Goal: Book appointment/travel/reservation

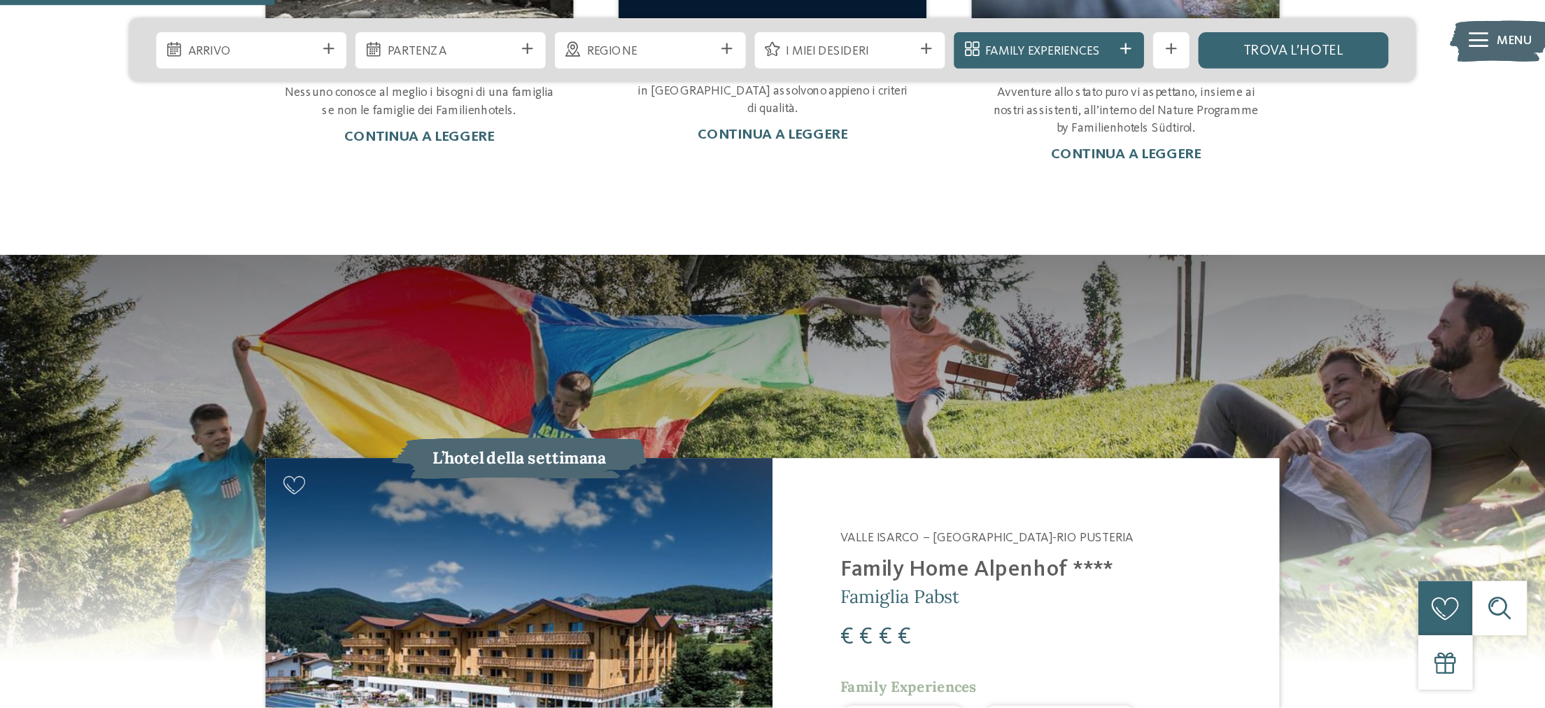
scroll to position [1062, 0]
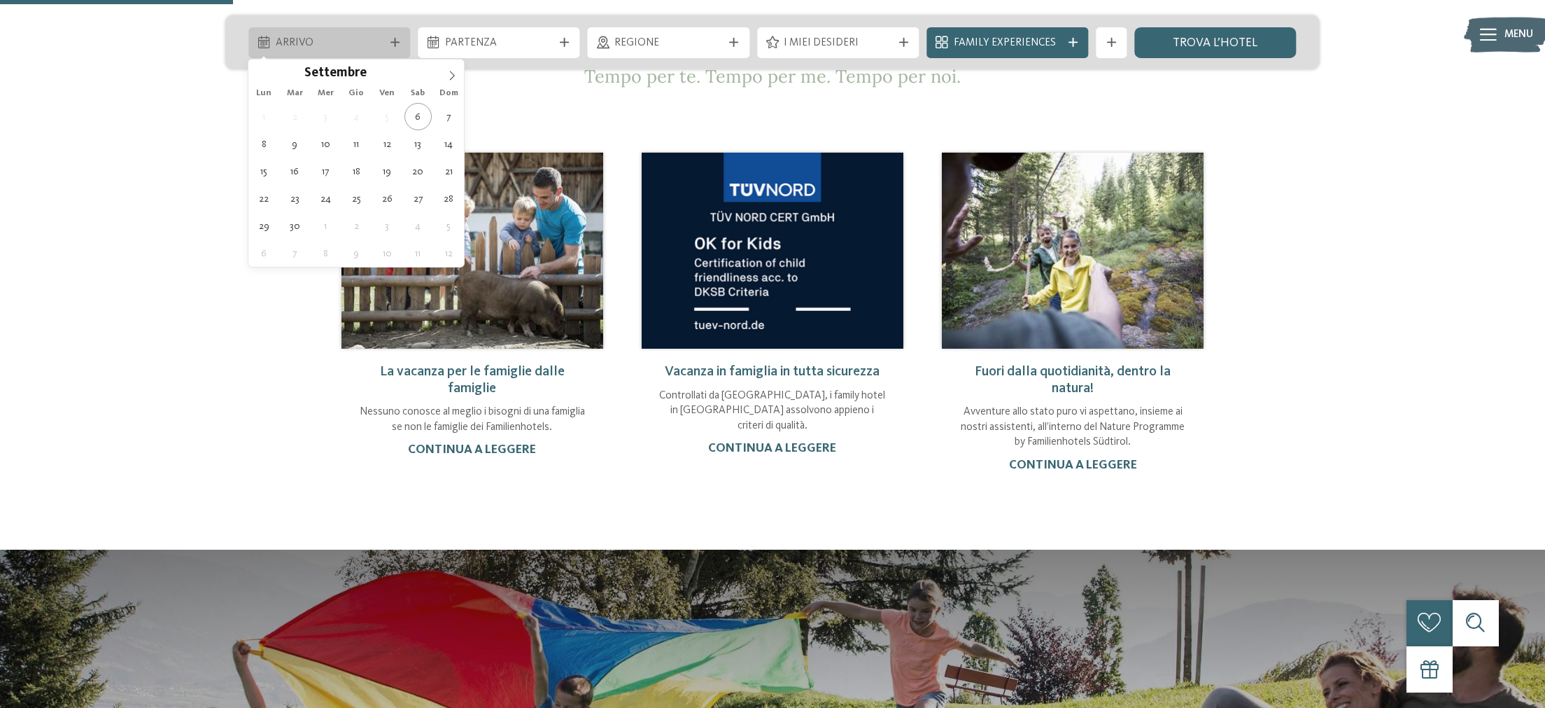
click at [397, 42] on icon at bounding box center [395, 42] width 9 height 9
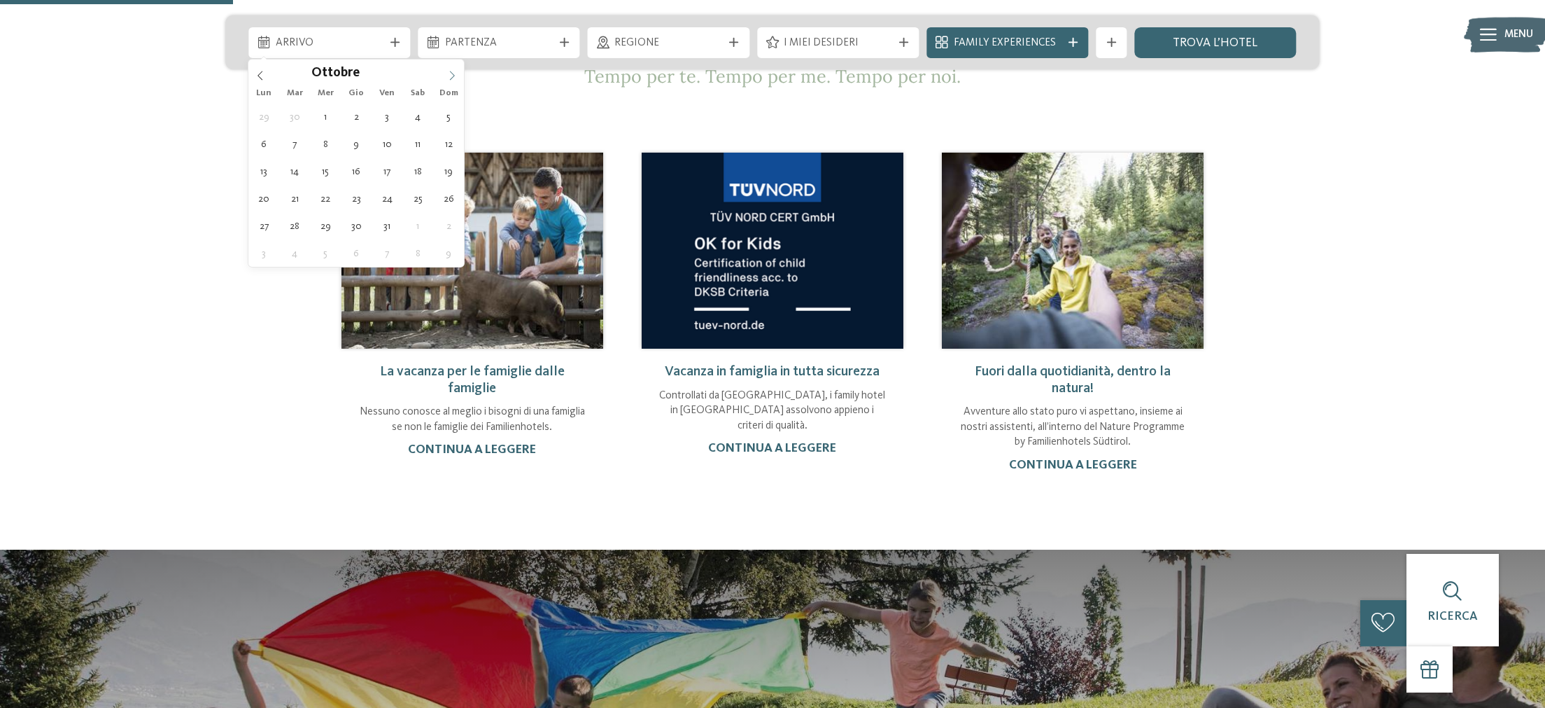
click at [451, 74] on icon at bounding box center [452, 76] width 10 height 10
type div "24.12.2025"
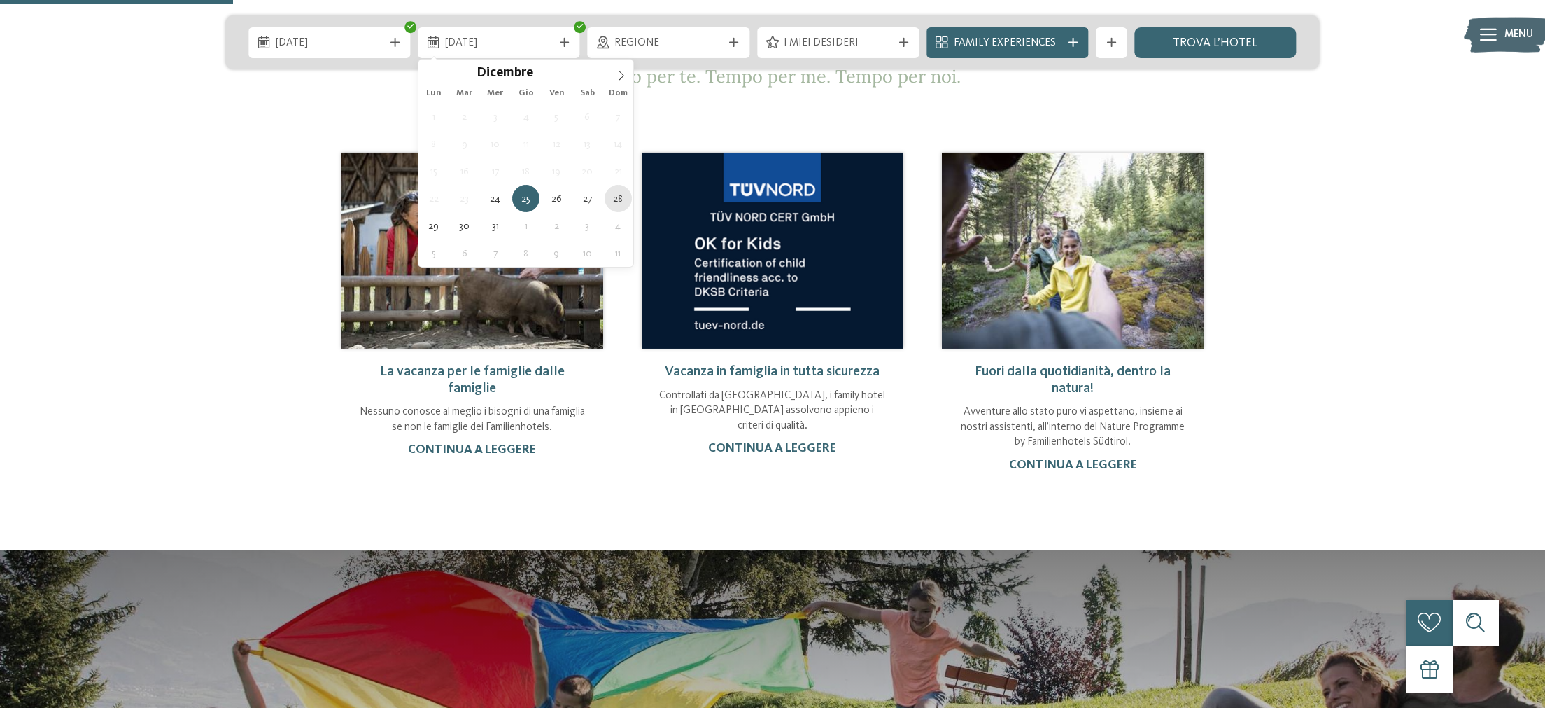
type div "28.12.2025"
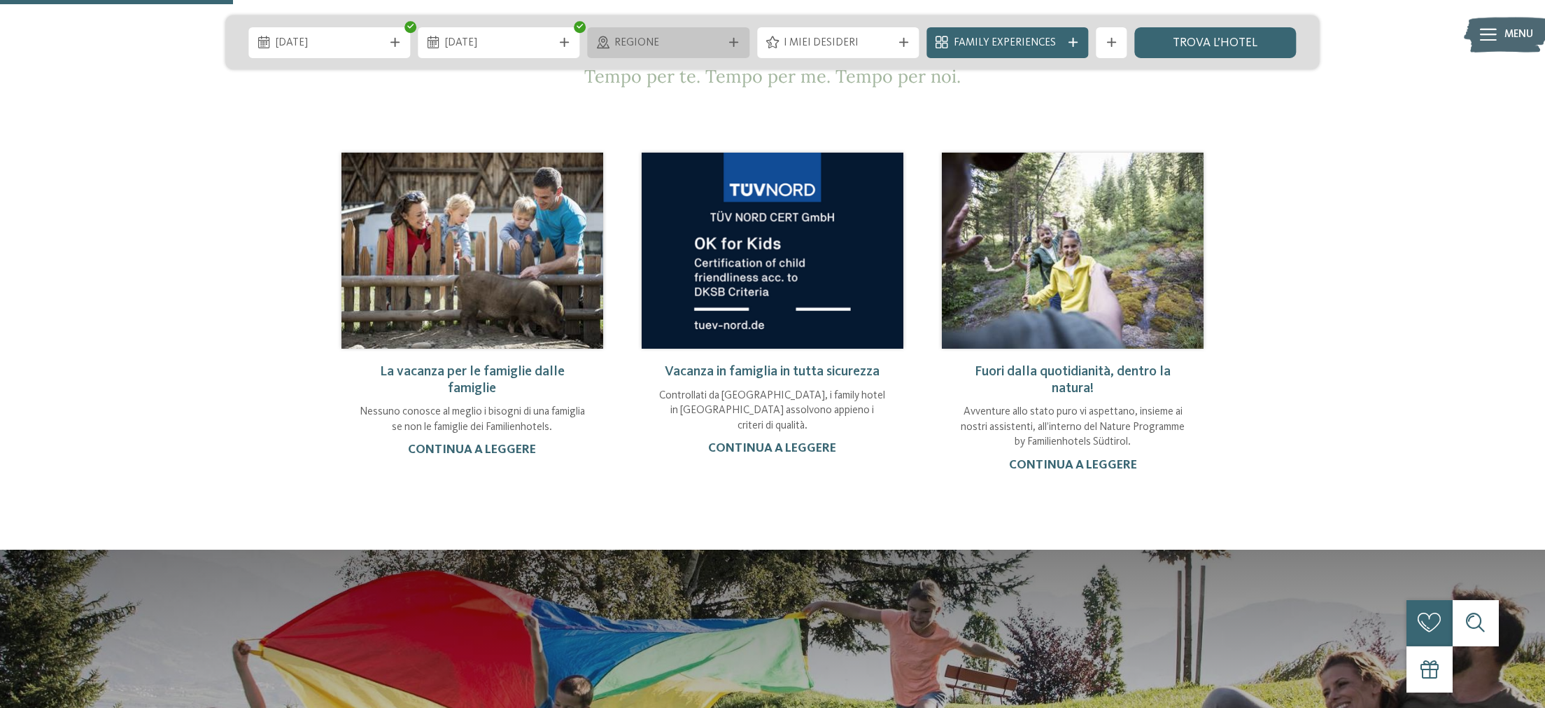
click at [730, 44] on icon at bounding box center [733, 42] width 9 height 9
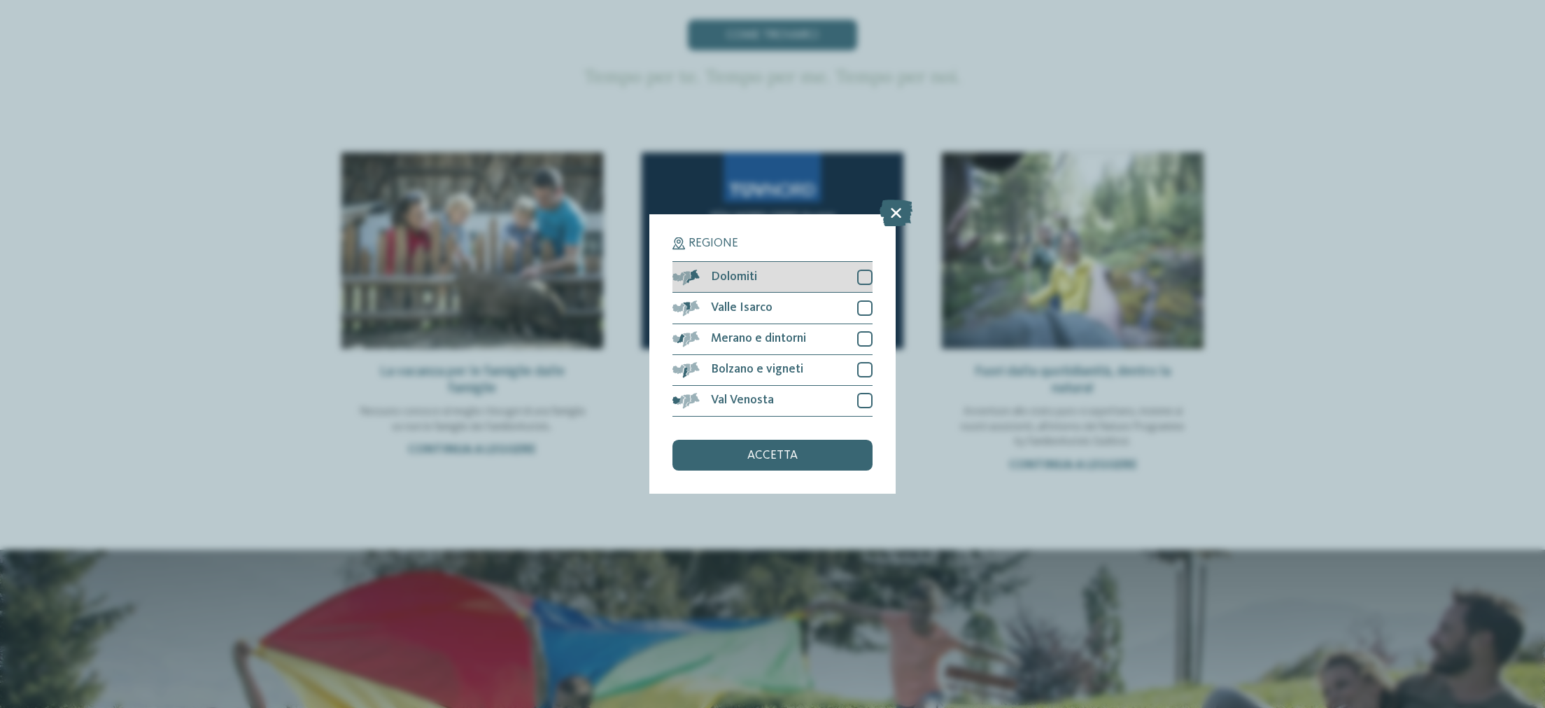
click at [866, 277] on div at bounding box center [864, 276] width 15 height 15
click at [794, 457] on span "accetta" at bounding box center [773, 455] width 50 height 13
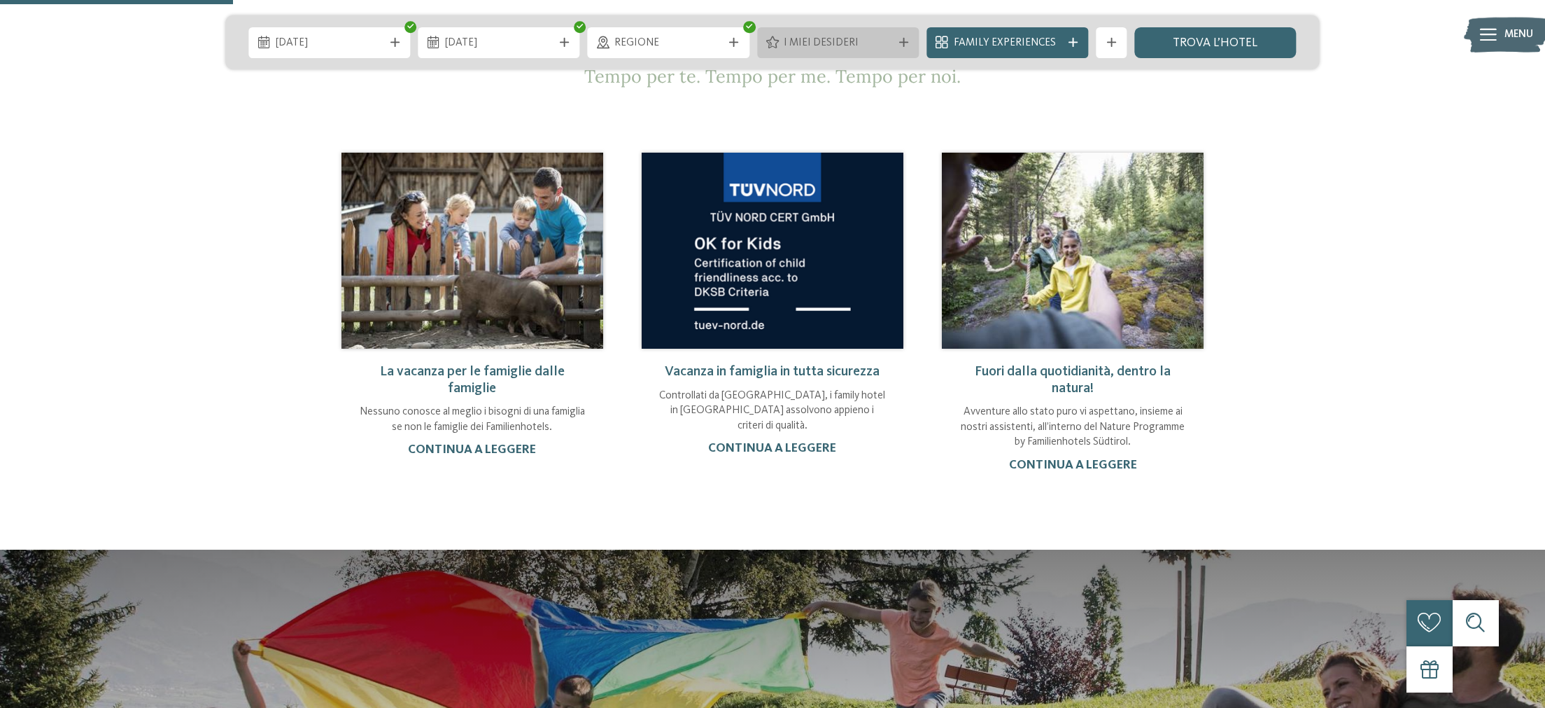
click at [904, 41] on icon at bounding box center [903, 42] width 9 height 9
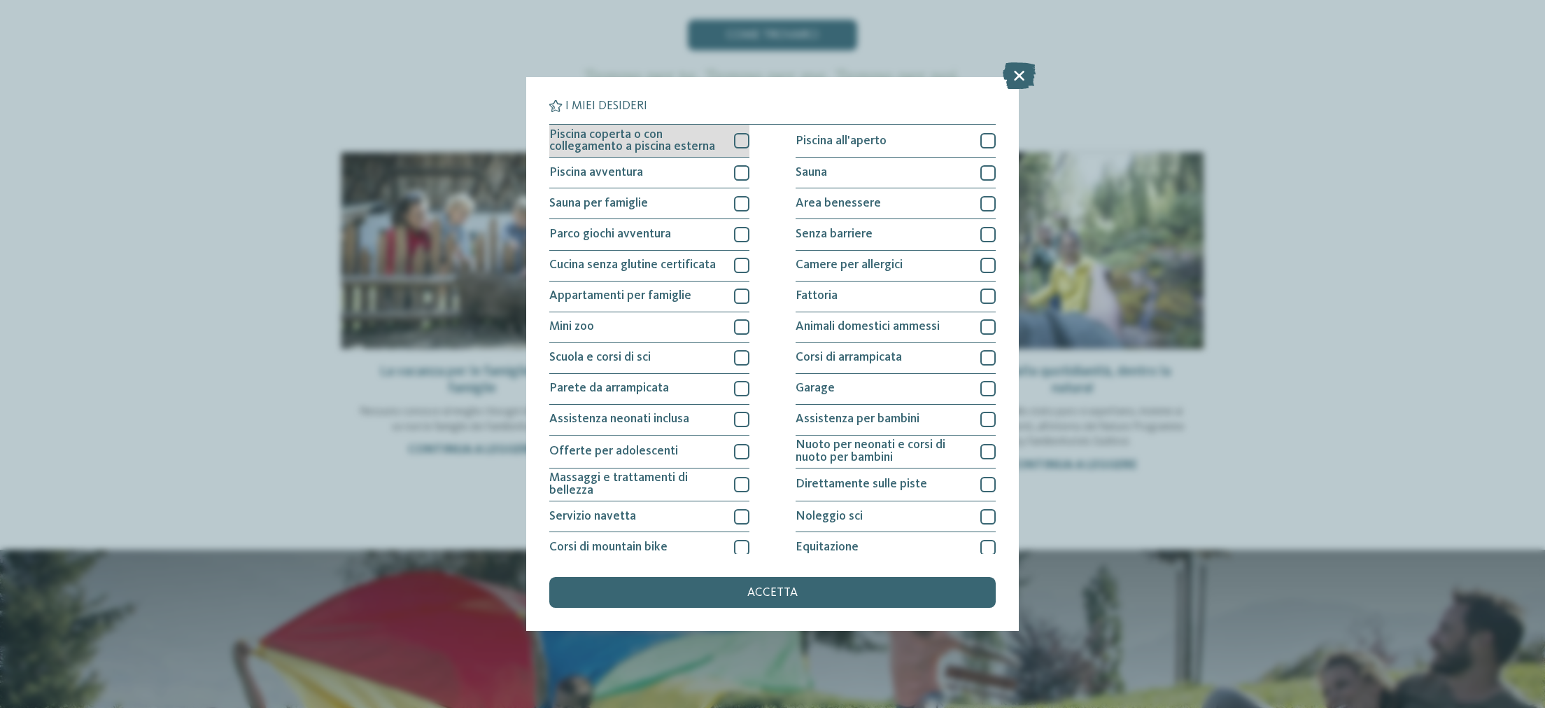
click at [735, 140] on div at bounding box center [741, 140] width 15 height 15
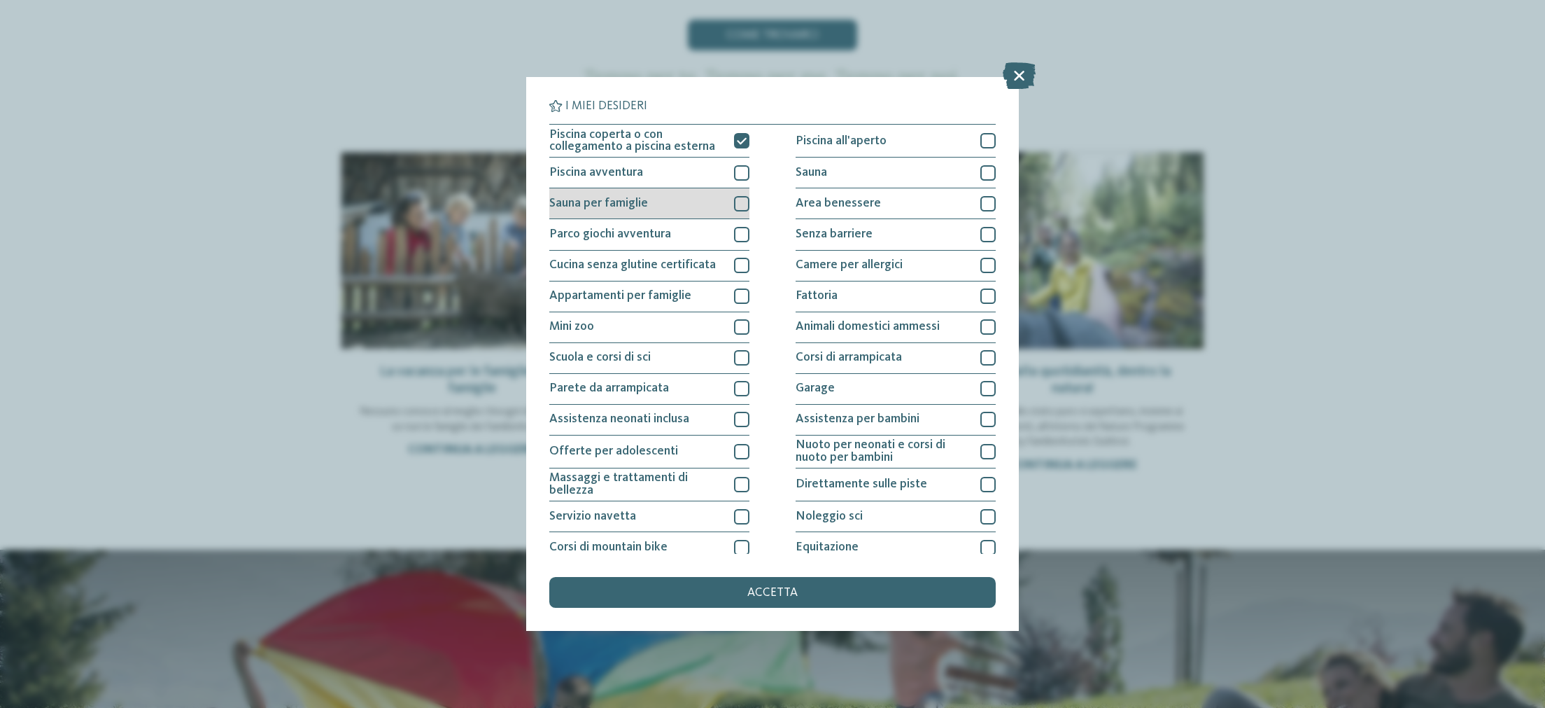
click at [744, 210] on div at bounding box center [741, 203] width 15 height 15
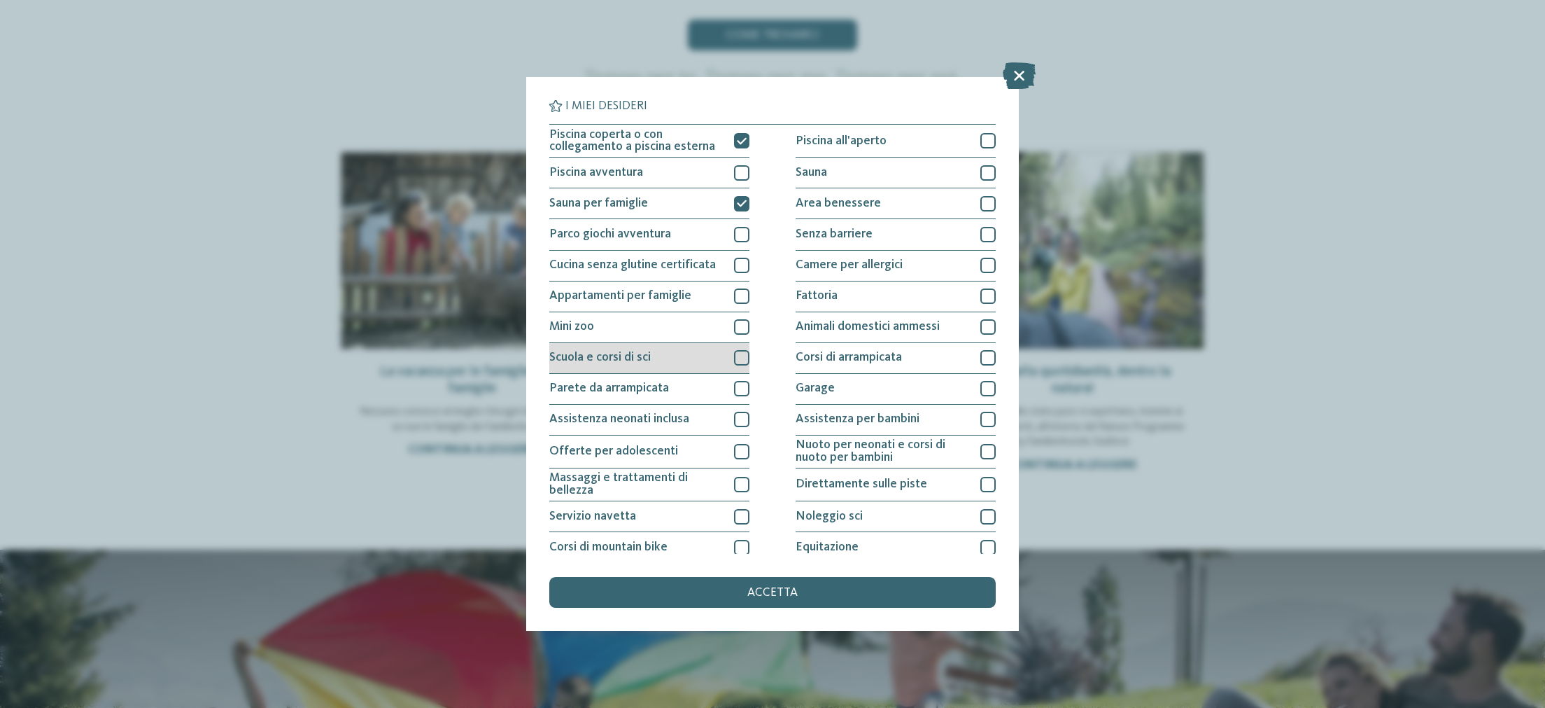
click at [741, 359] on div at bounding box center [741, 357] width 15 height 15
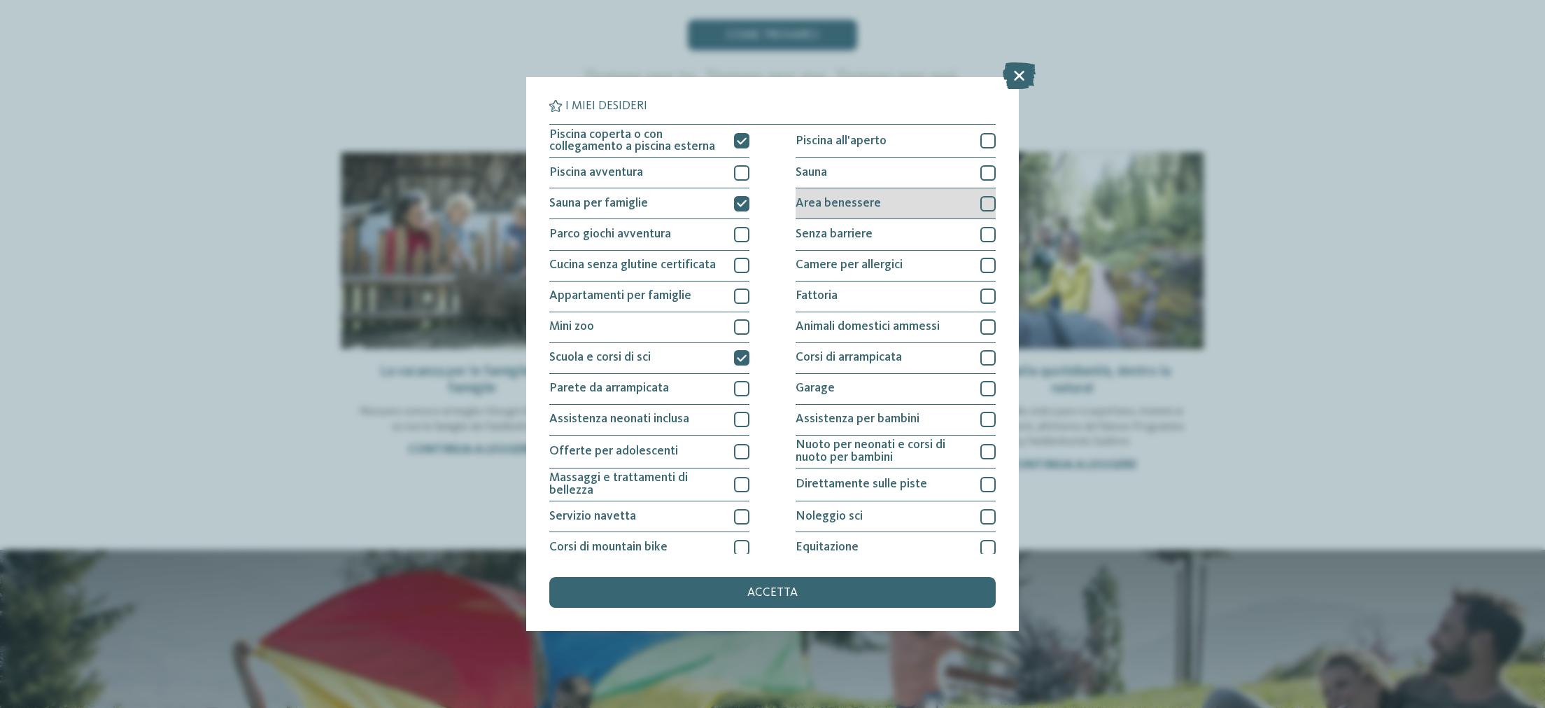
click at [982, 203] on div at bounding box center [988, 203] width 15 height 15
click at [984, 167] on div at bounding box center [988, 172] width 15 height 15
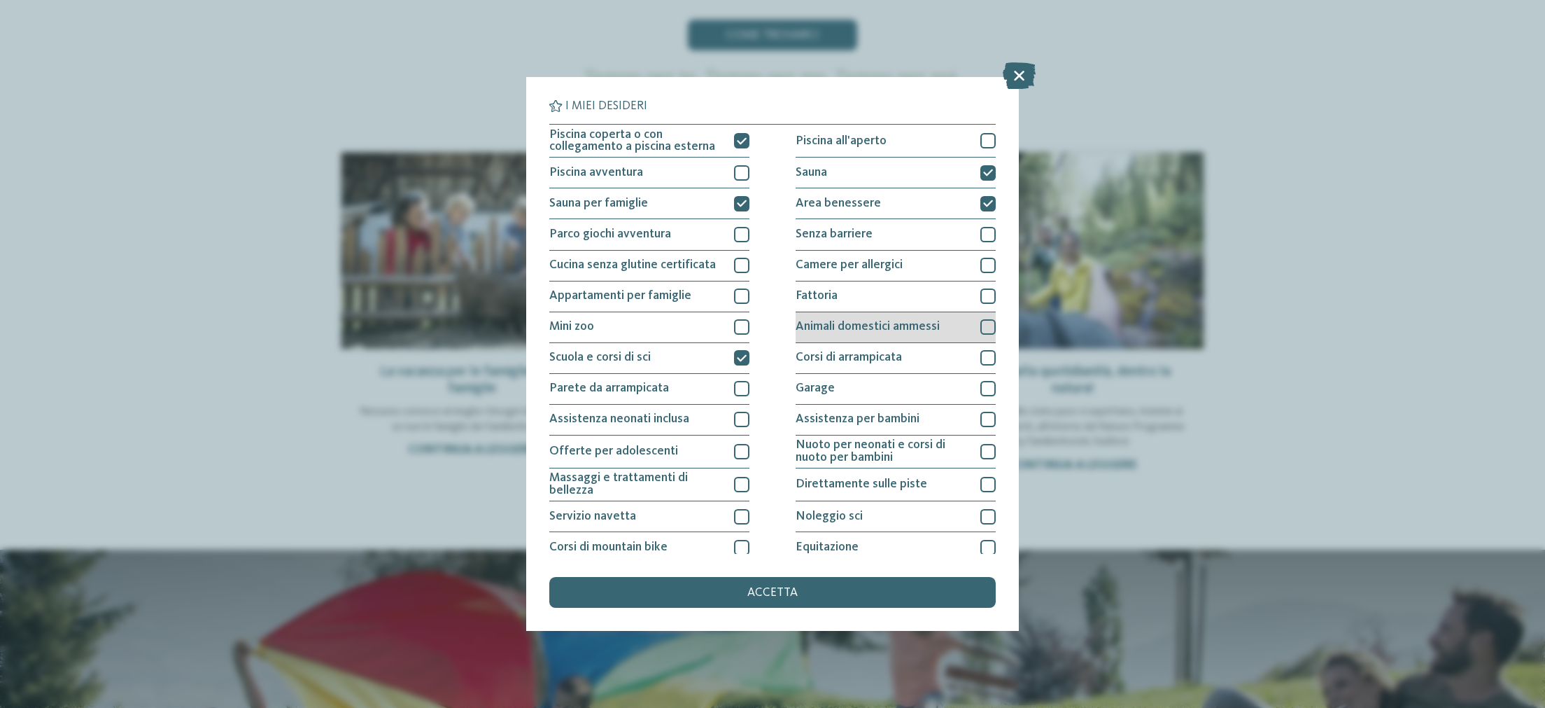
click at [981, 328] on div "Animali domestici ammessi" at bounding box center [896, 327] width 200 height 31
click at [980, 491] on div "Noleggio sci" at bounding box center [896, 516] width 200 height 31
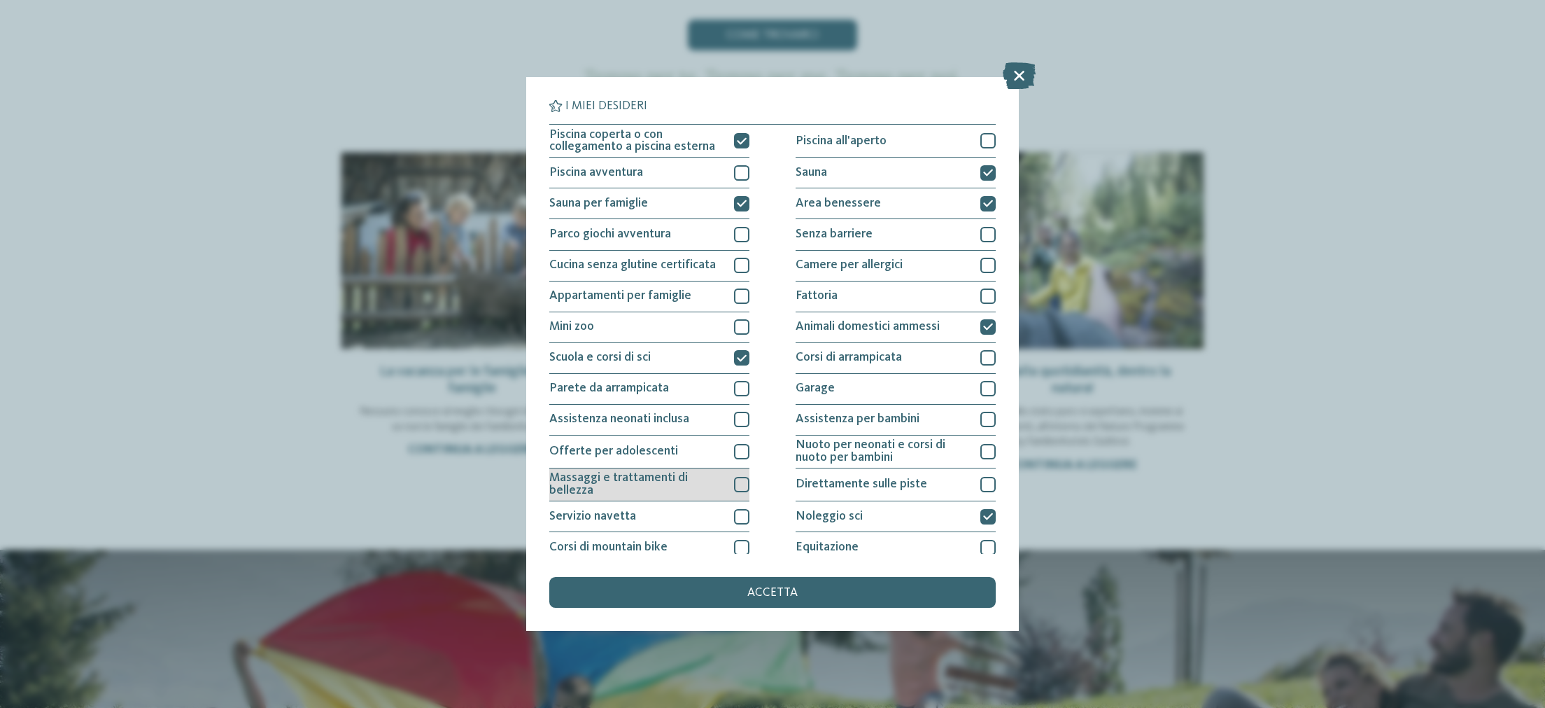
click at [734, 484] on div "Massaggi e trattamenti di bellezza" at bounding box center [649, 484] width 200 height 33
click at [736, 454] on div at bounding box center [741, 451] width 15 height 15
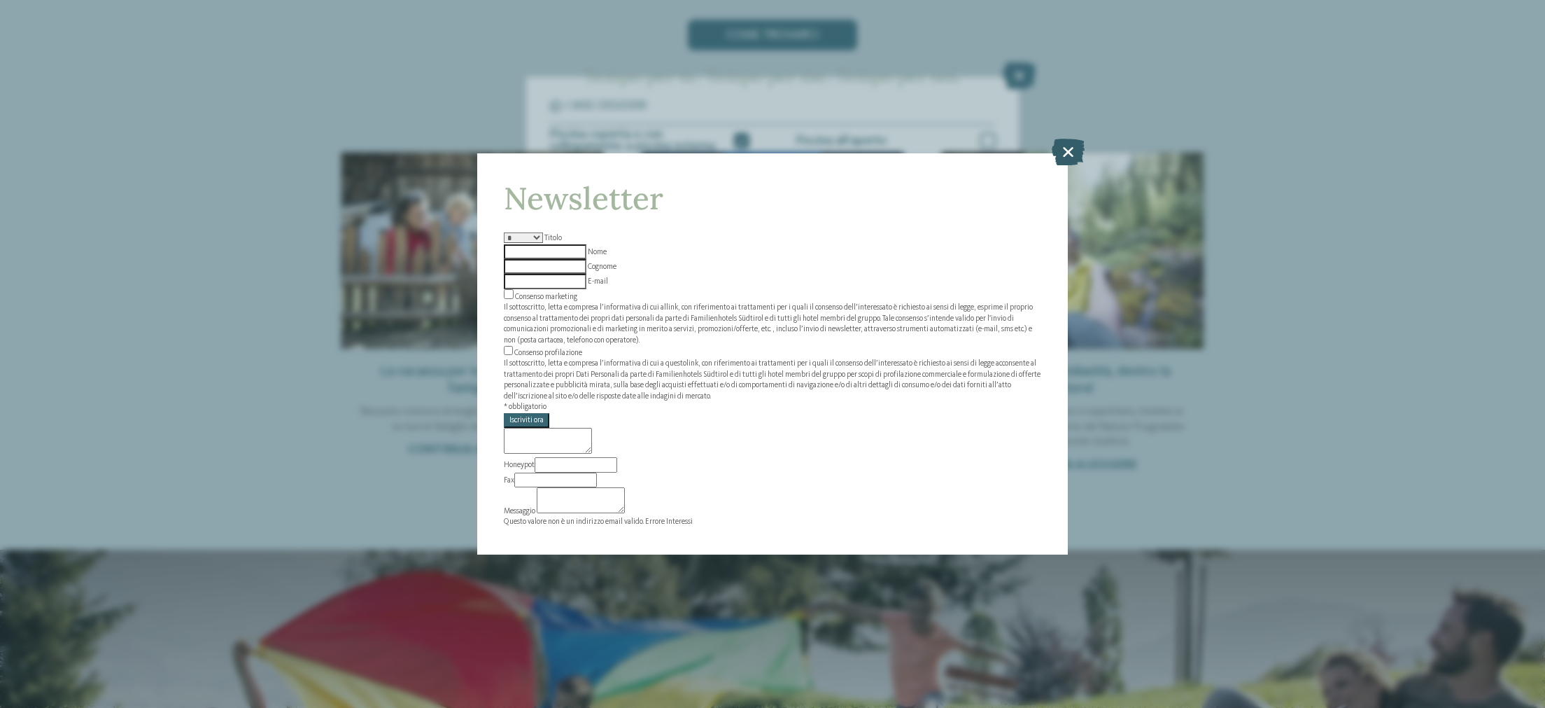
click at [1068, 165] on icon at bounding box center [1068, 152] width 33 height 27
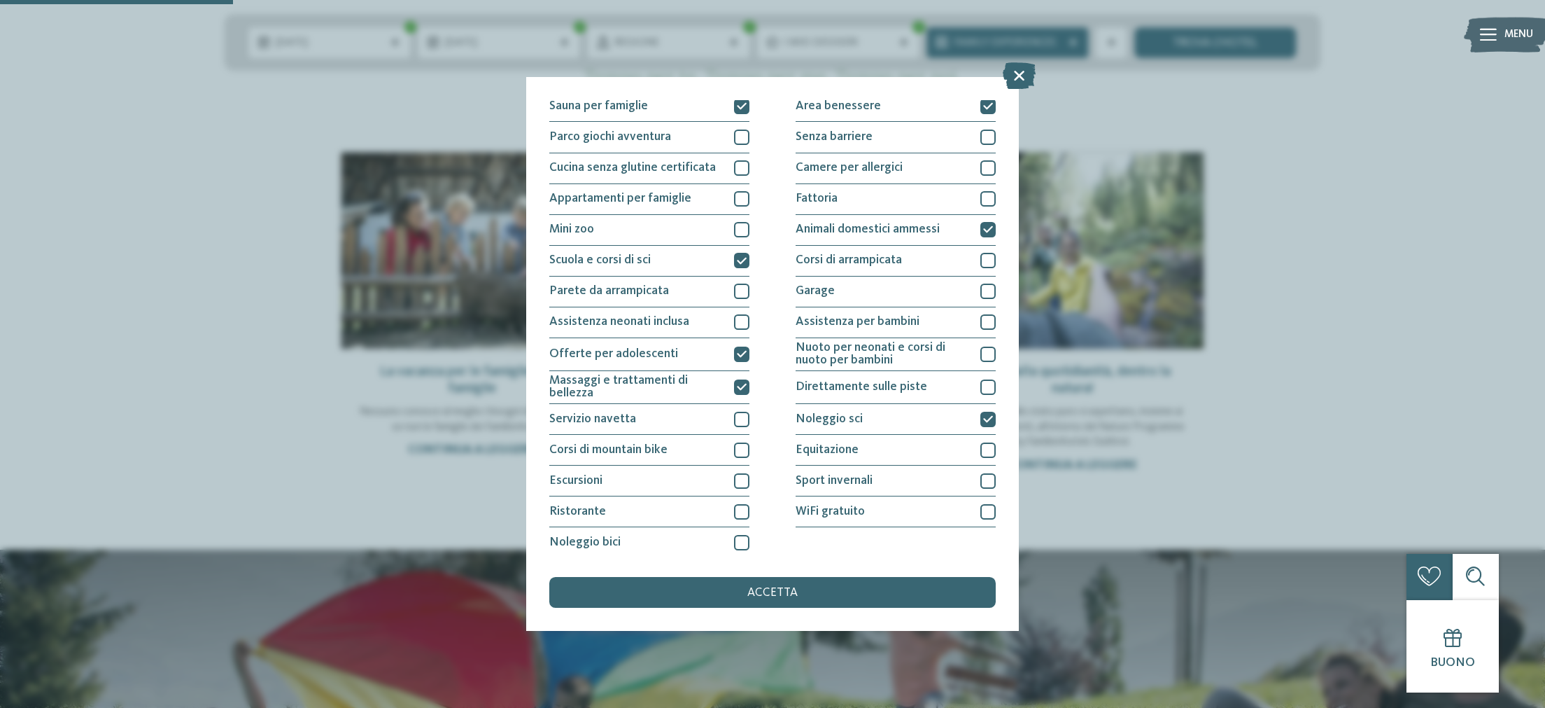
scroll to position [102, 0]
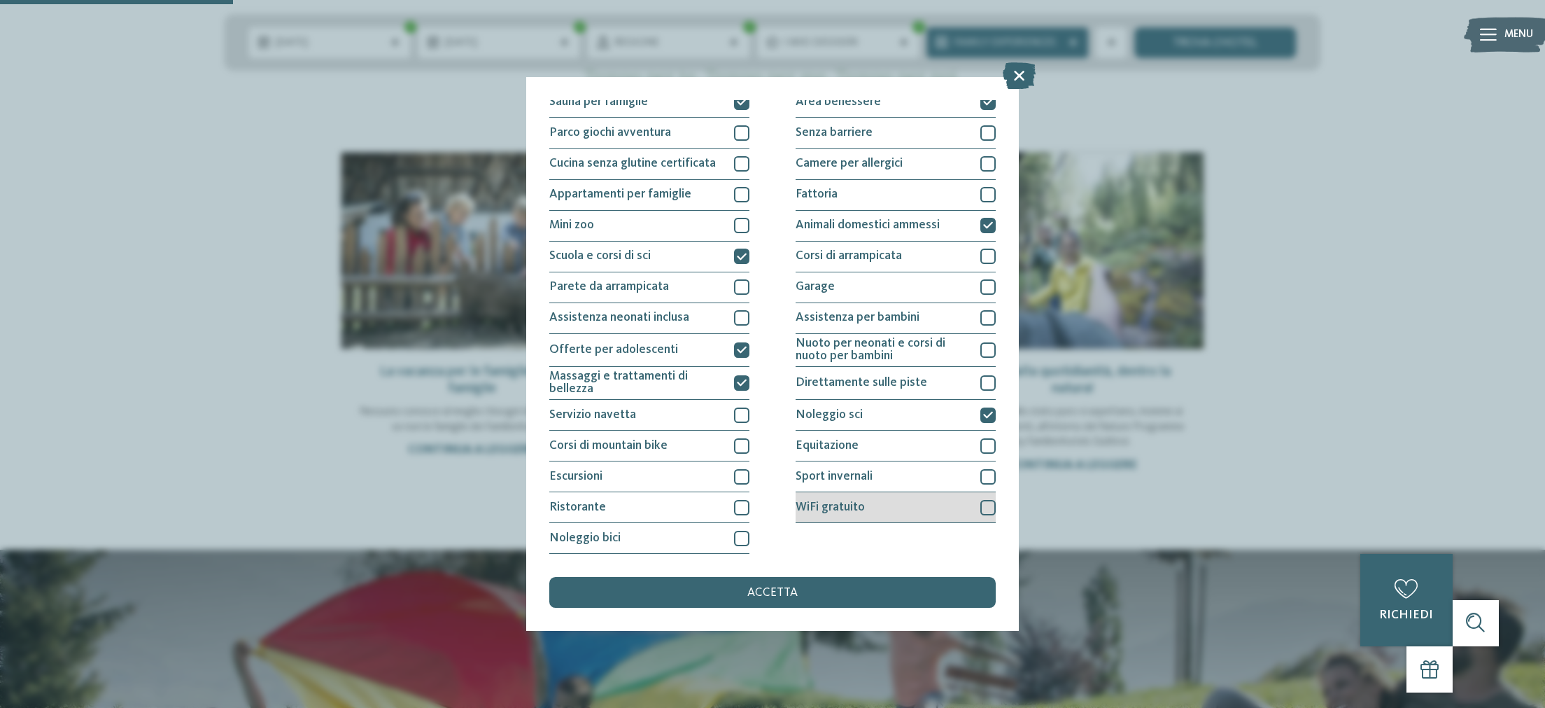
click at [983, 491] on div at bounding box center [988, 507] width 15 height 15
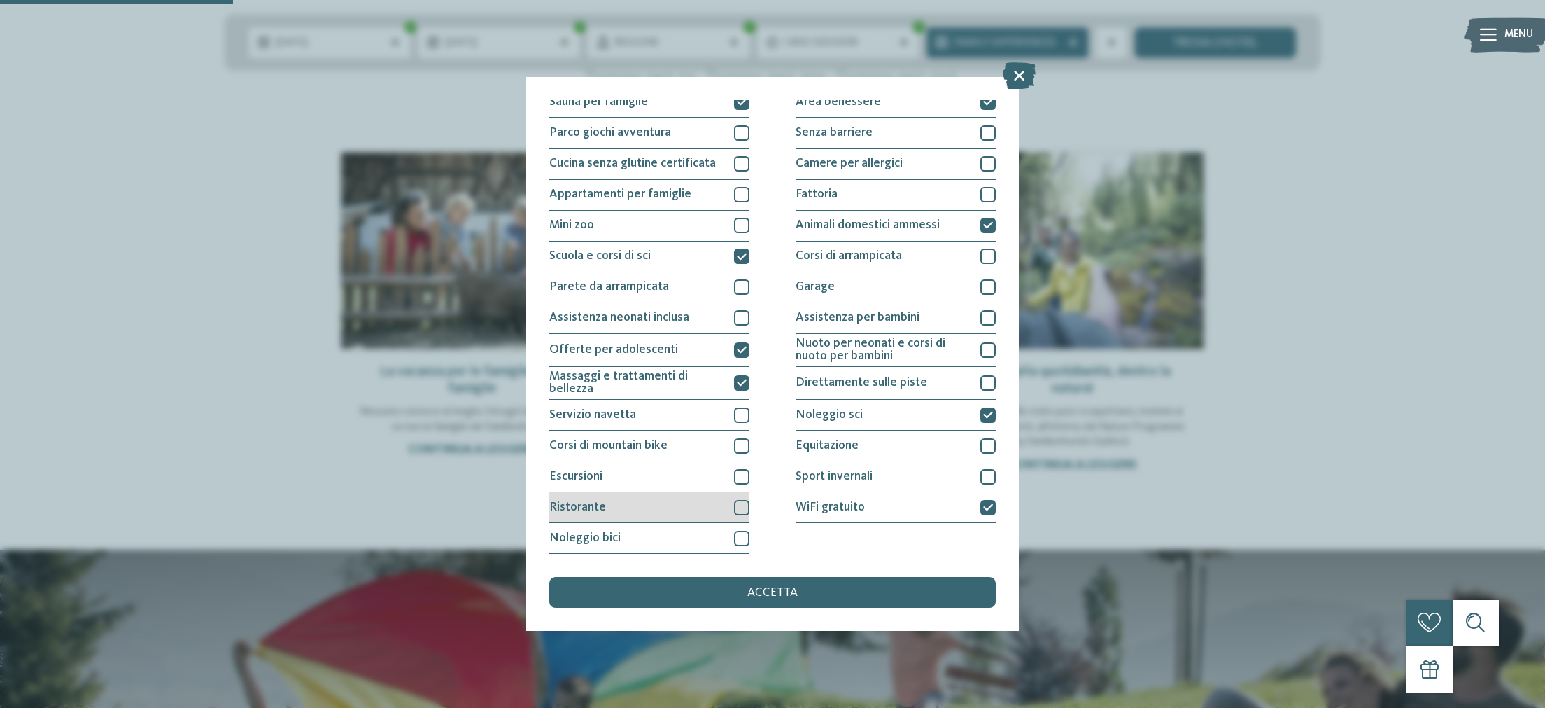
click at [739, 491] on div at bounding box center [741, 507] width 15 height 15
click at [764, 491] on span "accetta" at bounding box center [773, 593] width 50 height 13
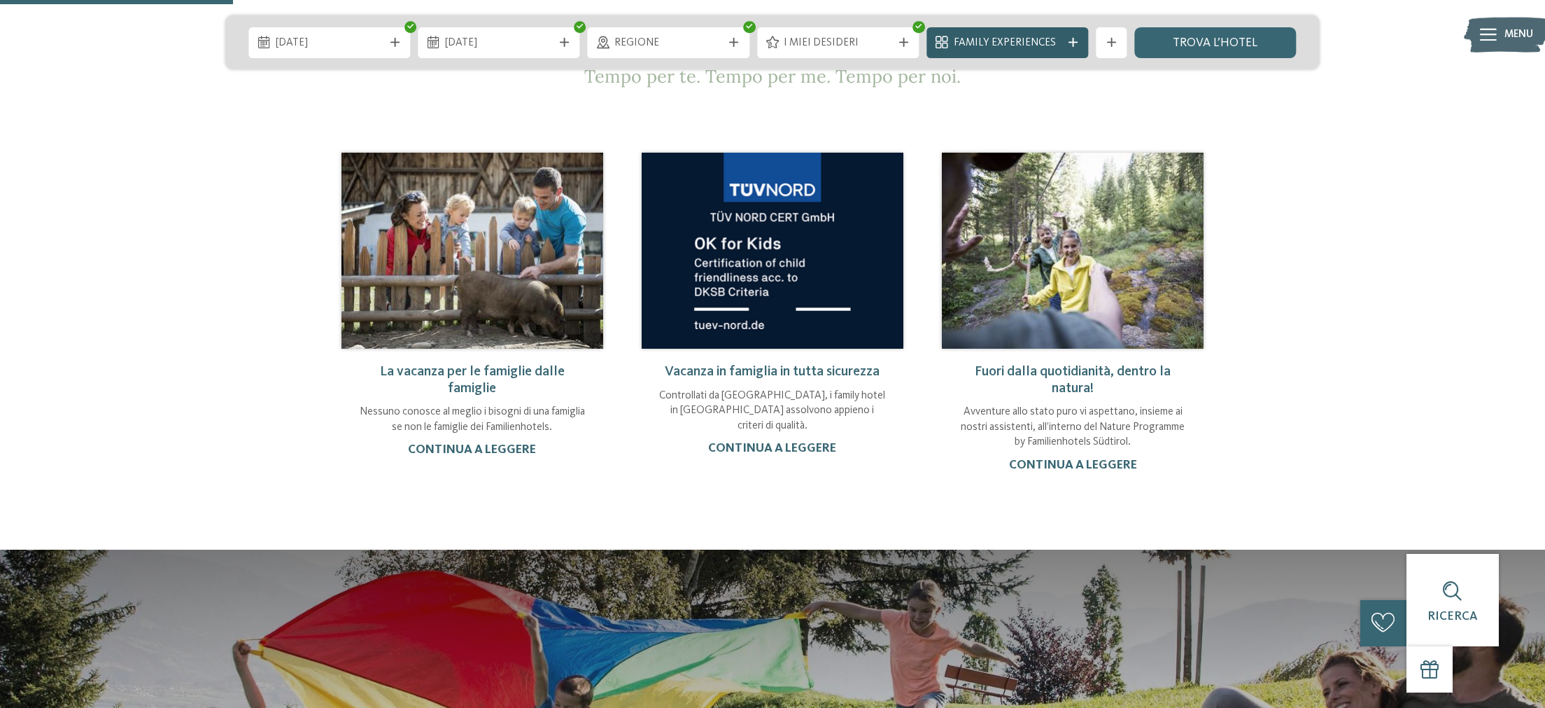
click at [1072, 50] on div "Family Experiences" at bounding box center [1008, 42] width 162 height 31
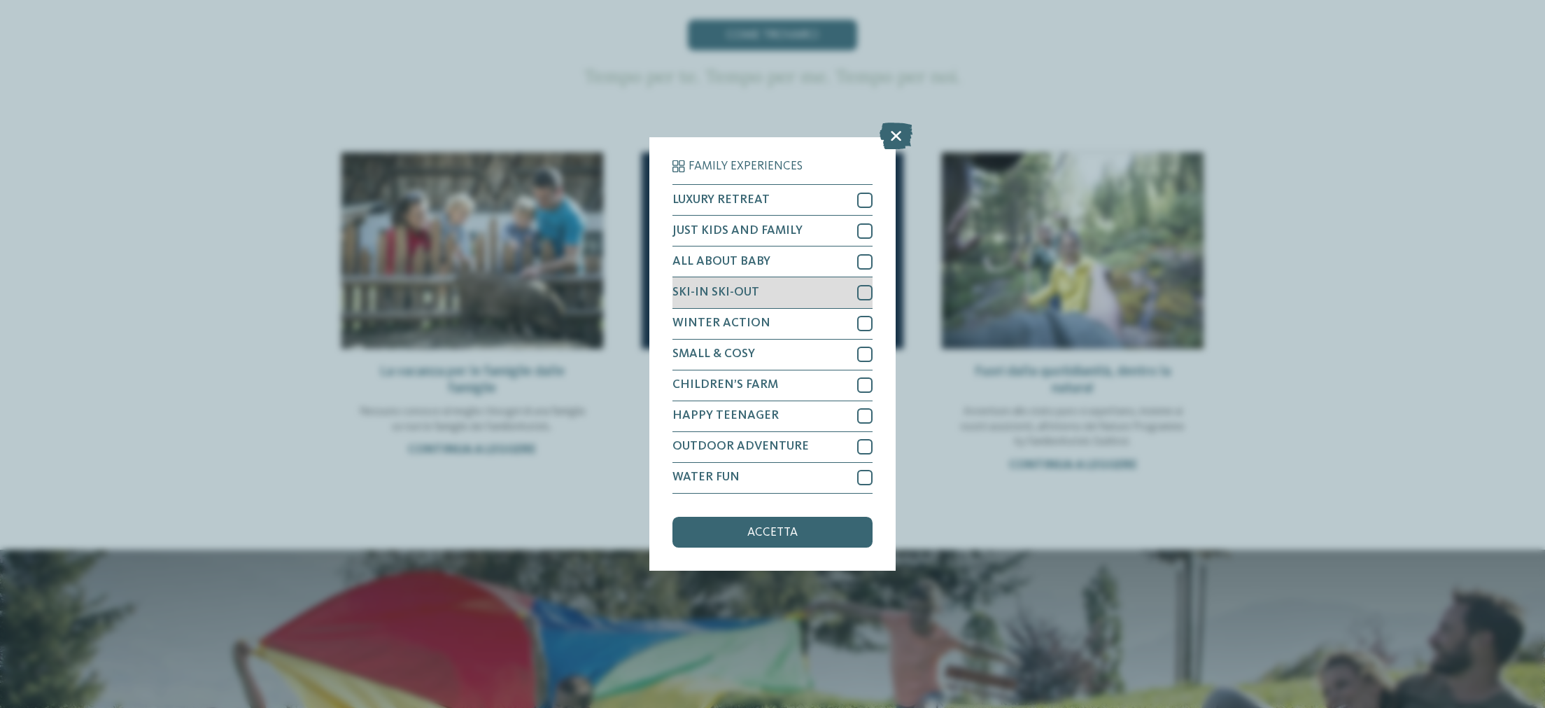
click at [860, 300] on div "SKI-IN SKI-OUT" at bounding box center [773, 292] width 200 height 31
click at [787, 491] on div "accetta" at bounding box center [773, 532] width 200 height 31
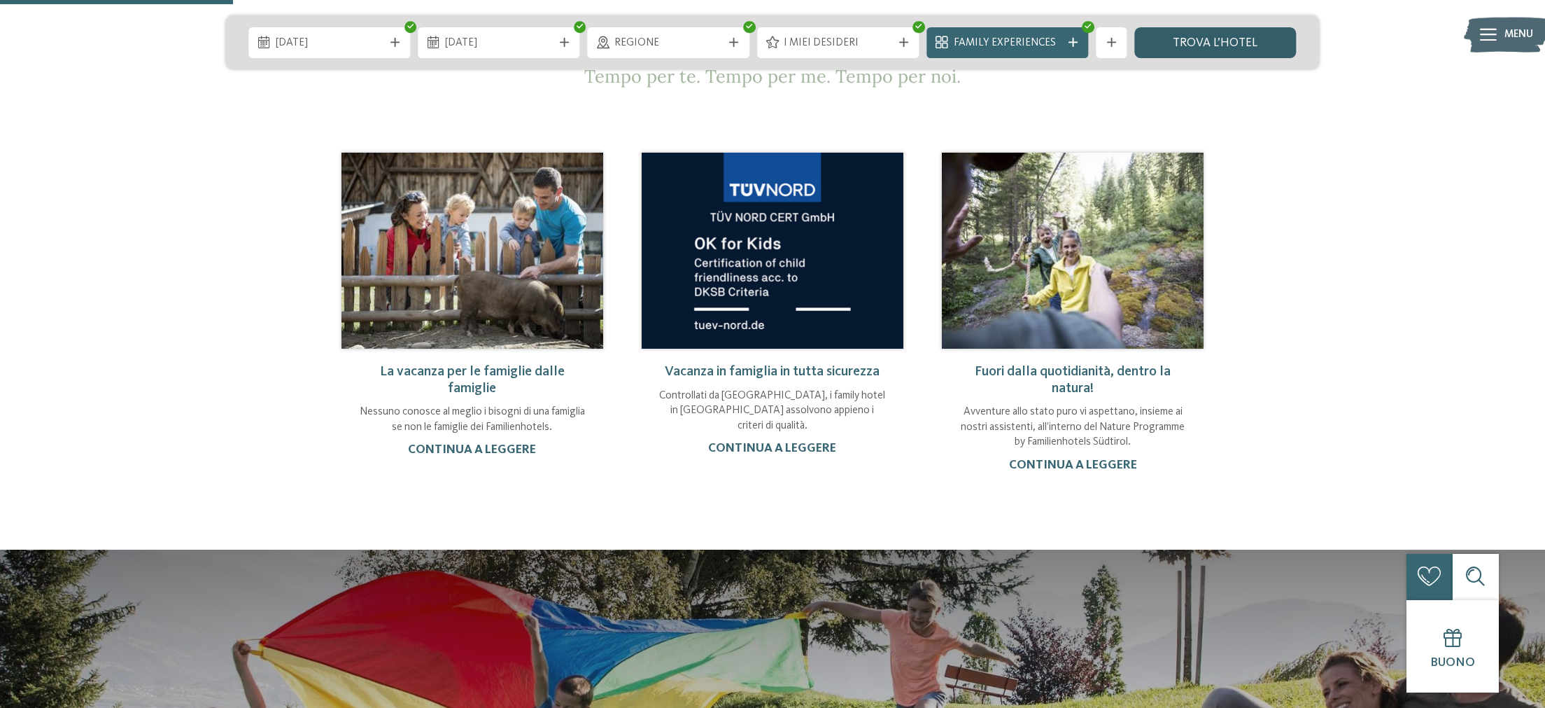
click at [1074, 38] on link "trova l’hotel" at bounding box center [1216, 42] width 162 height 31
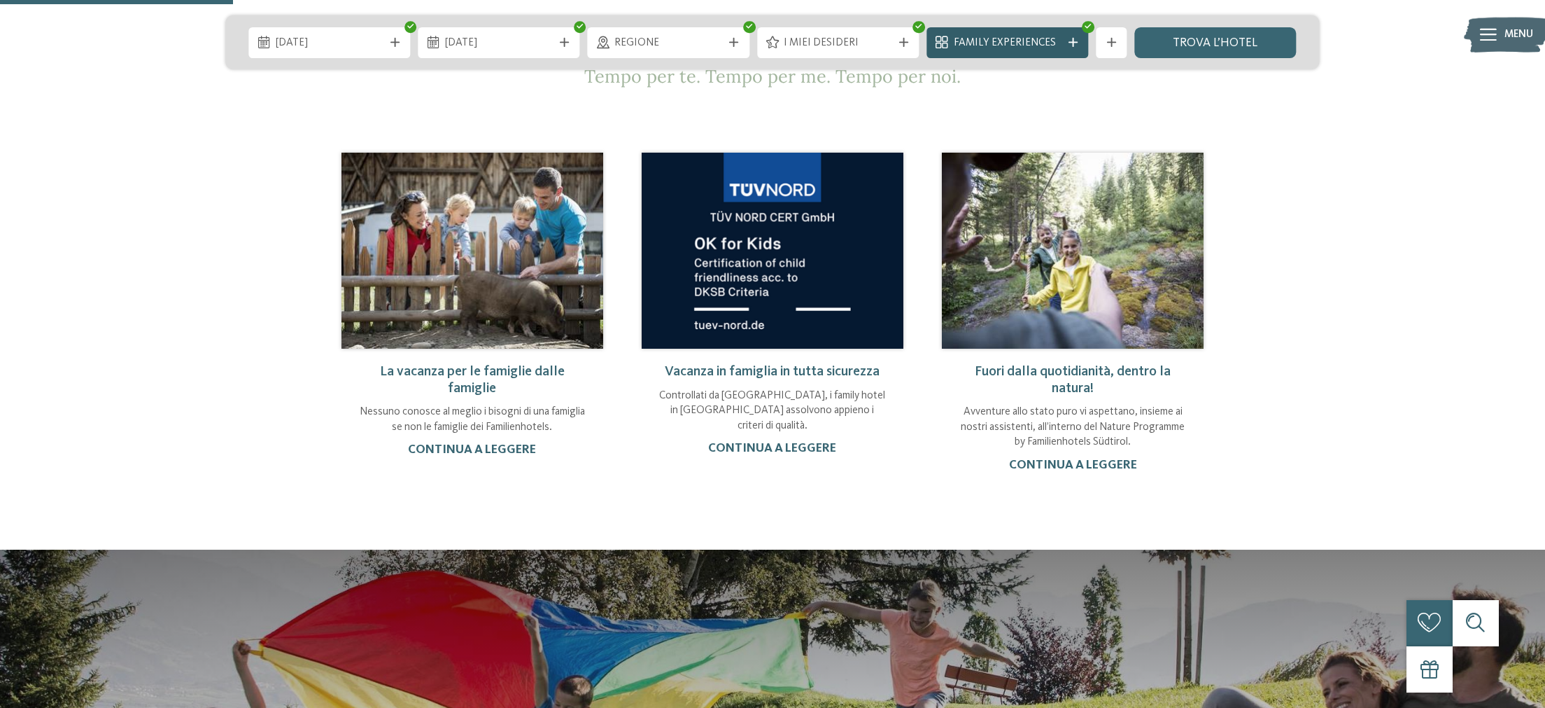
click at [1074, 41] on icon at bounding box center [1073, 42] width 9 height 9
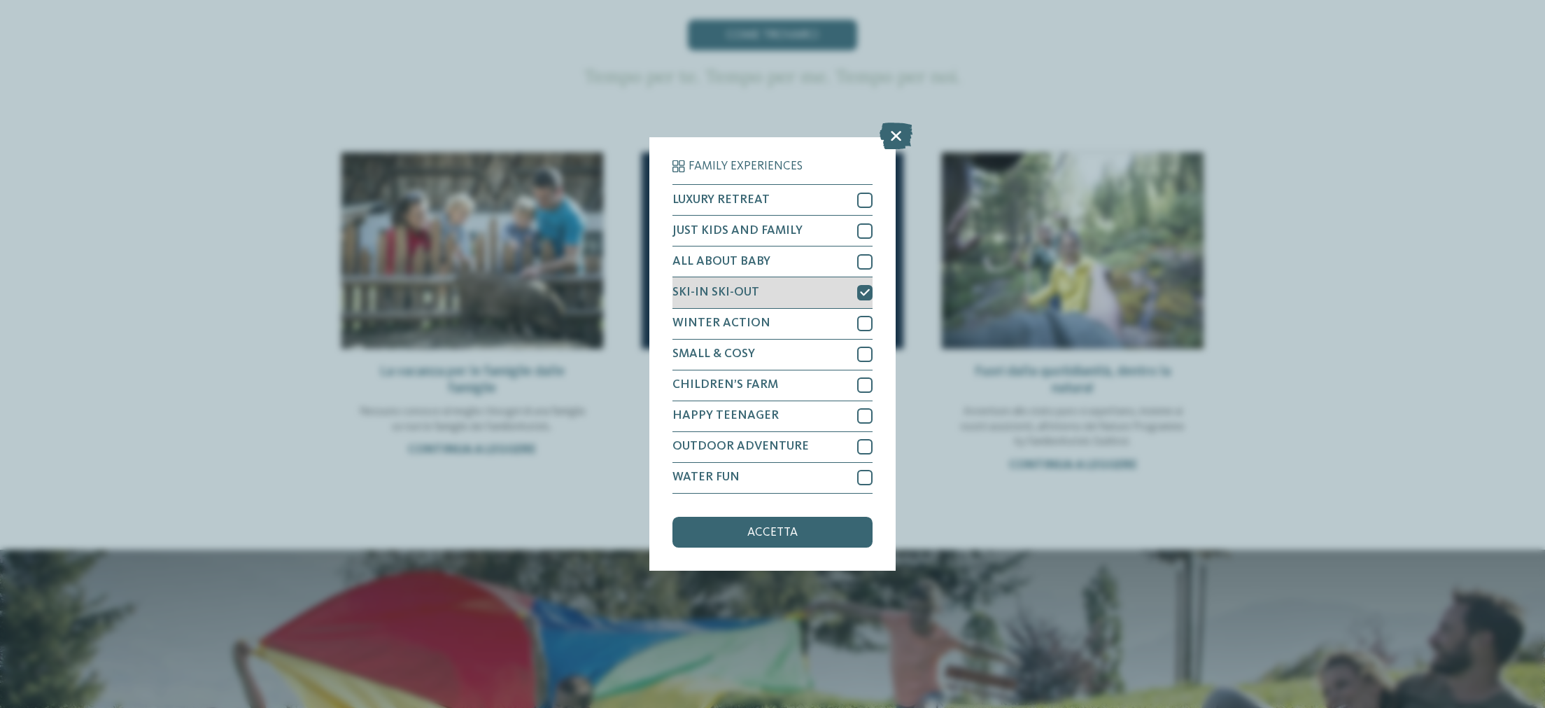
click at [860, 295] on div at bounding box center [864, 292] width 15 height 15
click at [895, 140] on icon at bounding box center [896, 136] width 33 height 27
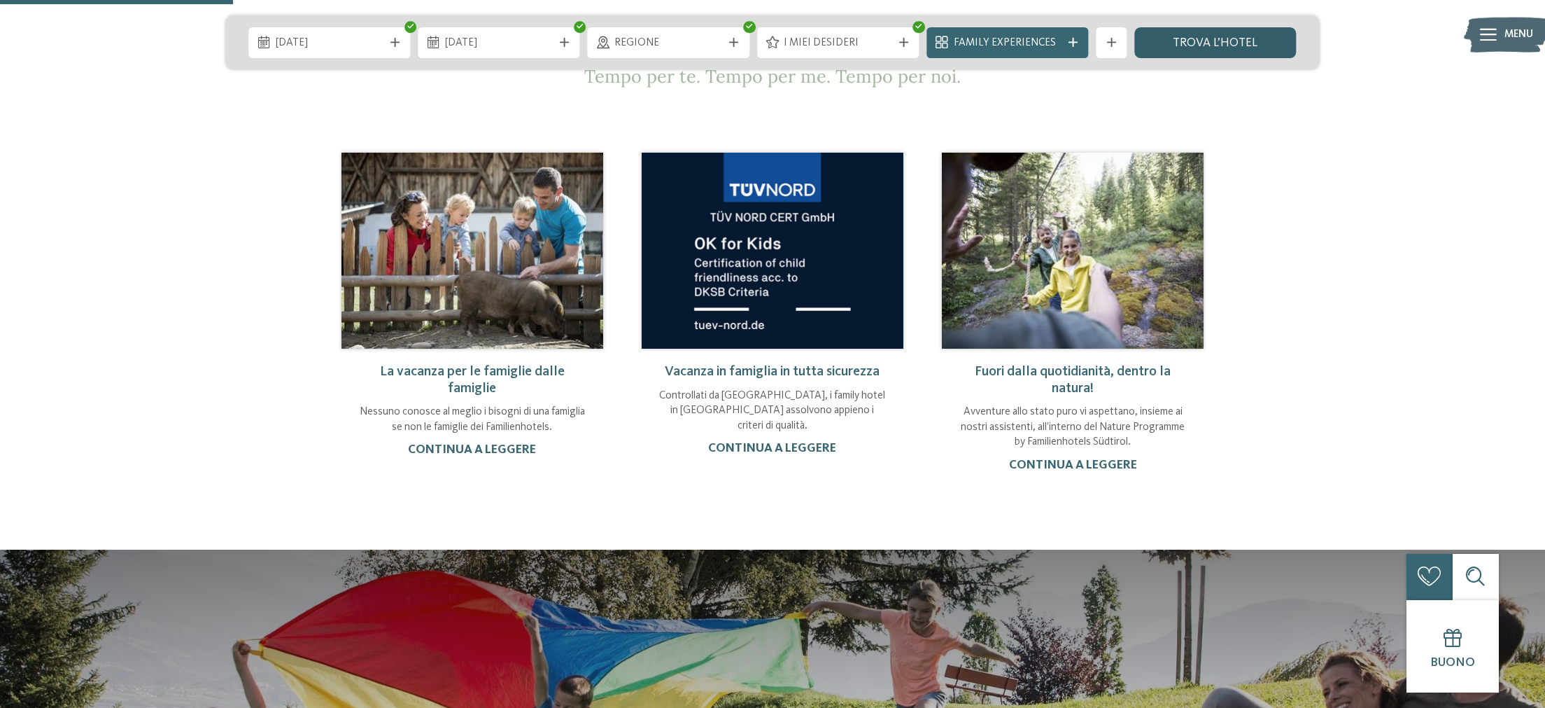
click at [1074, 39] on link "trova l’hotel" at bounding box center [1216, 42] width 162 height 31
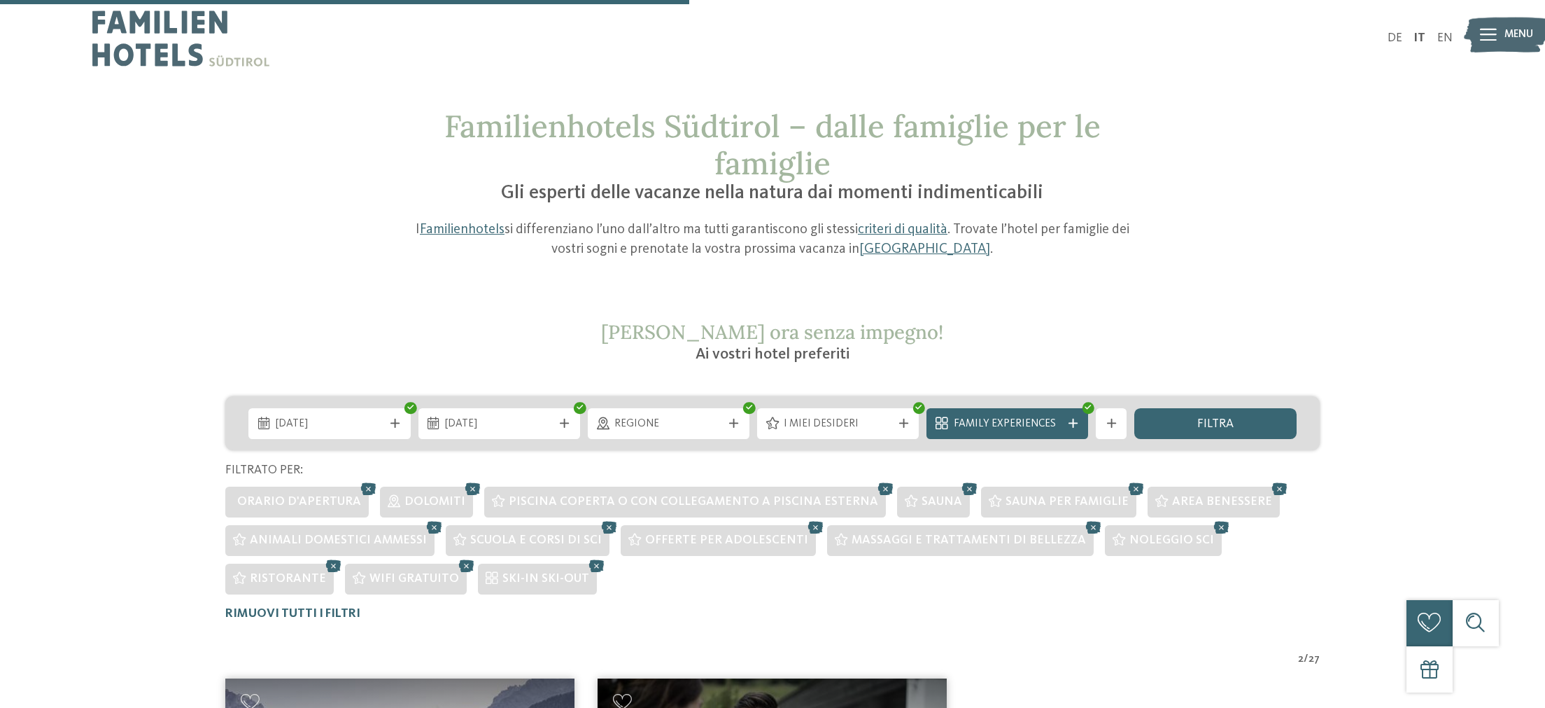
scroll to position [589, 0]
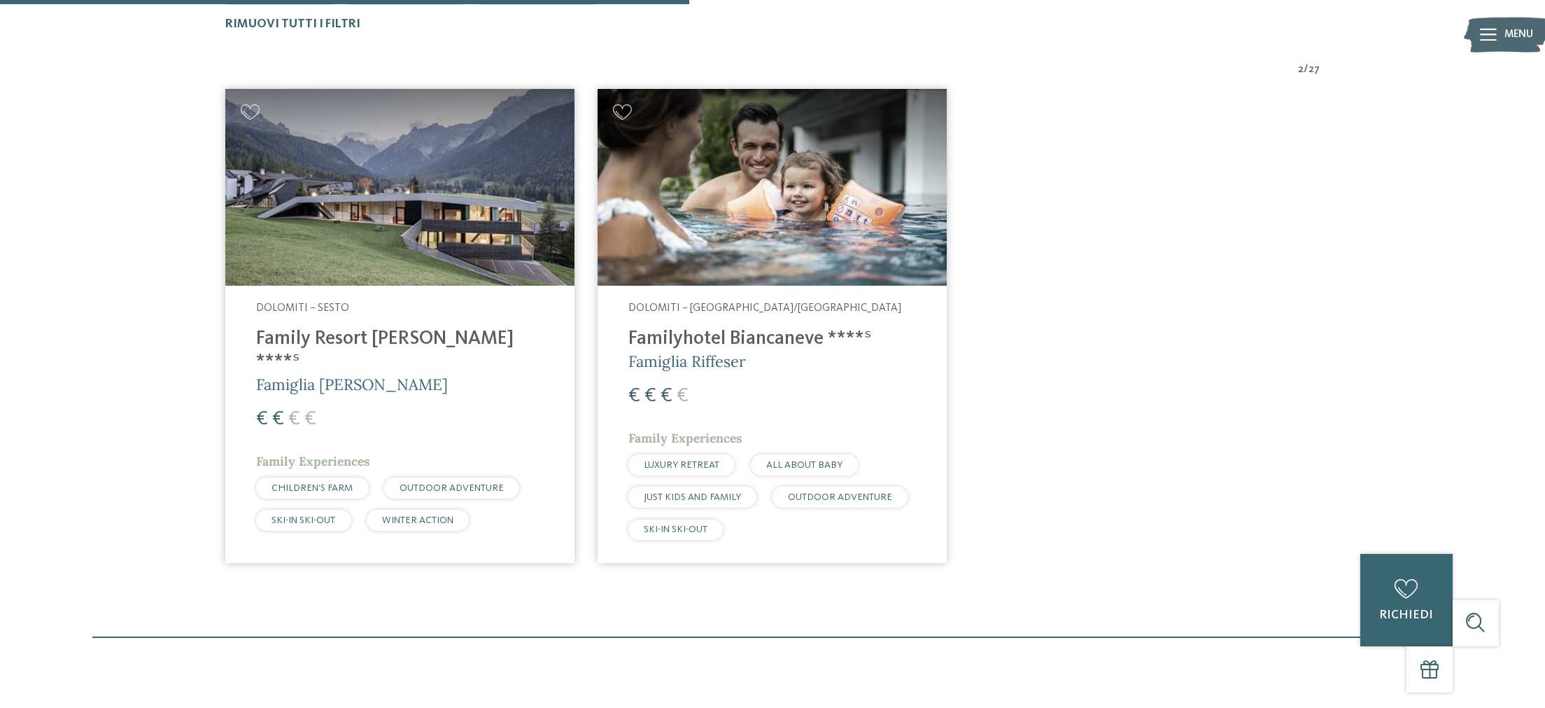
click at [444, 178] on img at bounding box center [399, 187] width 349 height 197
click at [723, 335] on h4 "Familyhotel Biancaneve ****ˢ" at bounding box center [773, 339] width 288 height 23
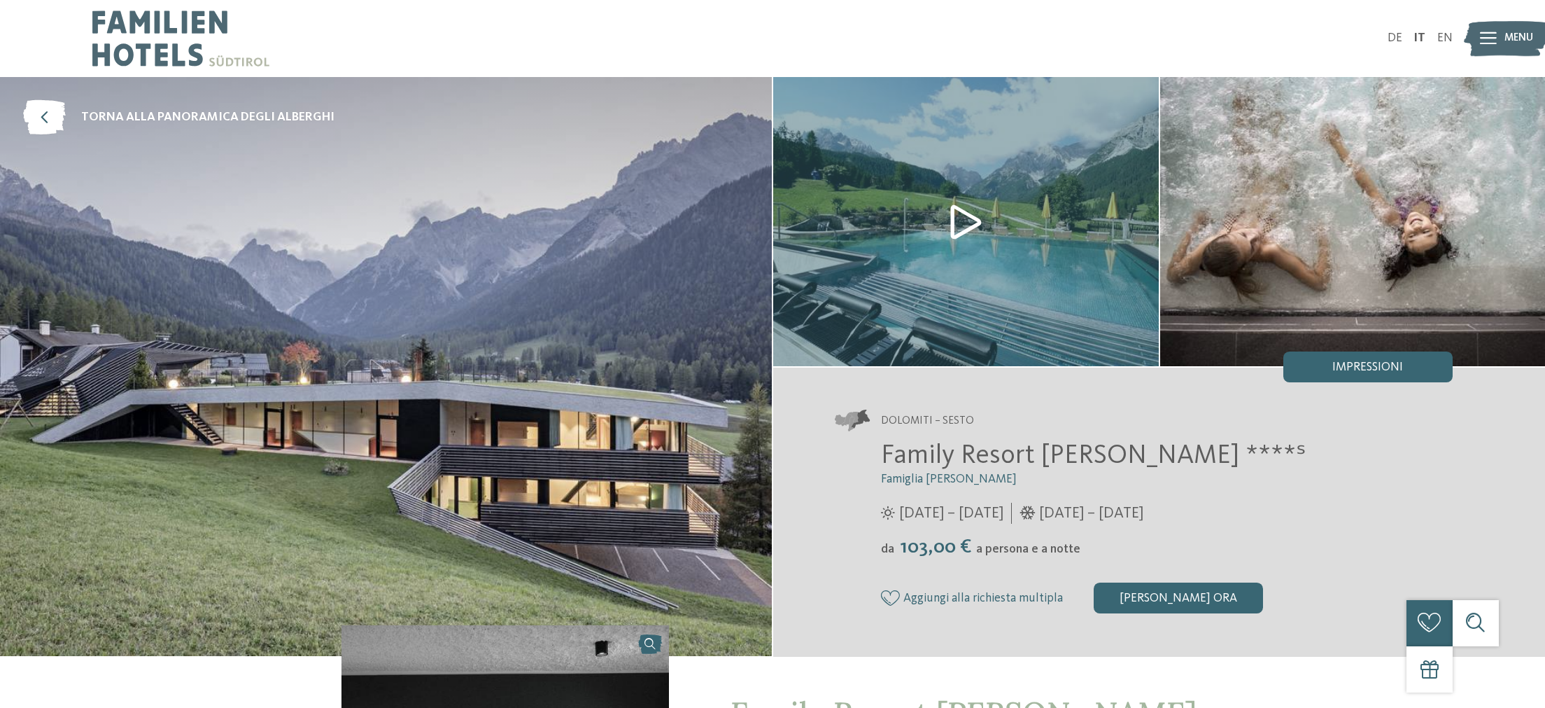
click at [958, 222] on img at bounding box center [966, 221] width 386 height 289
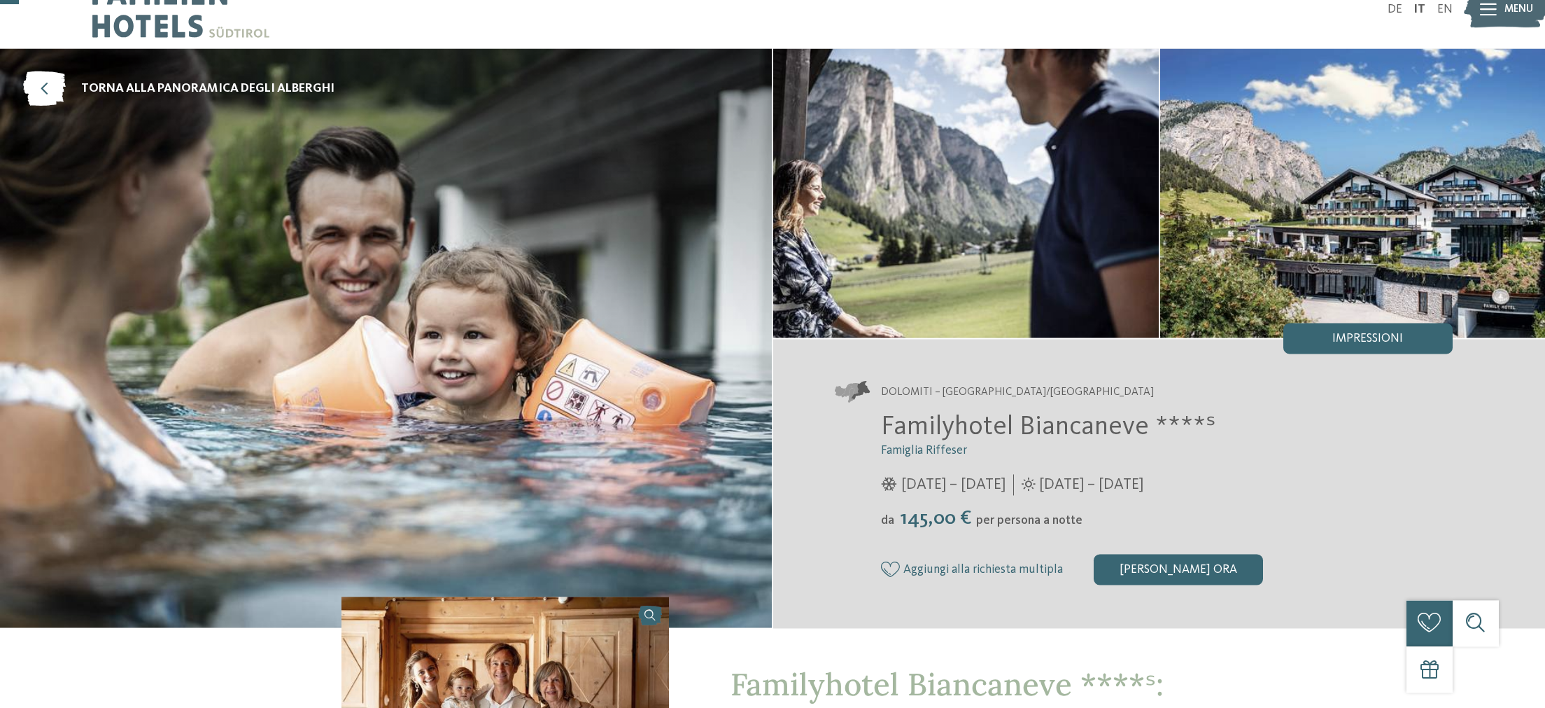
scroll to position [51, 0]
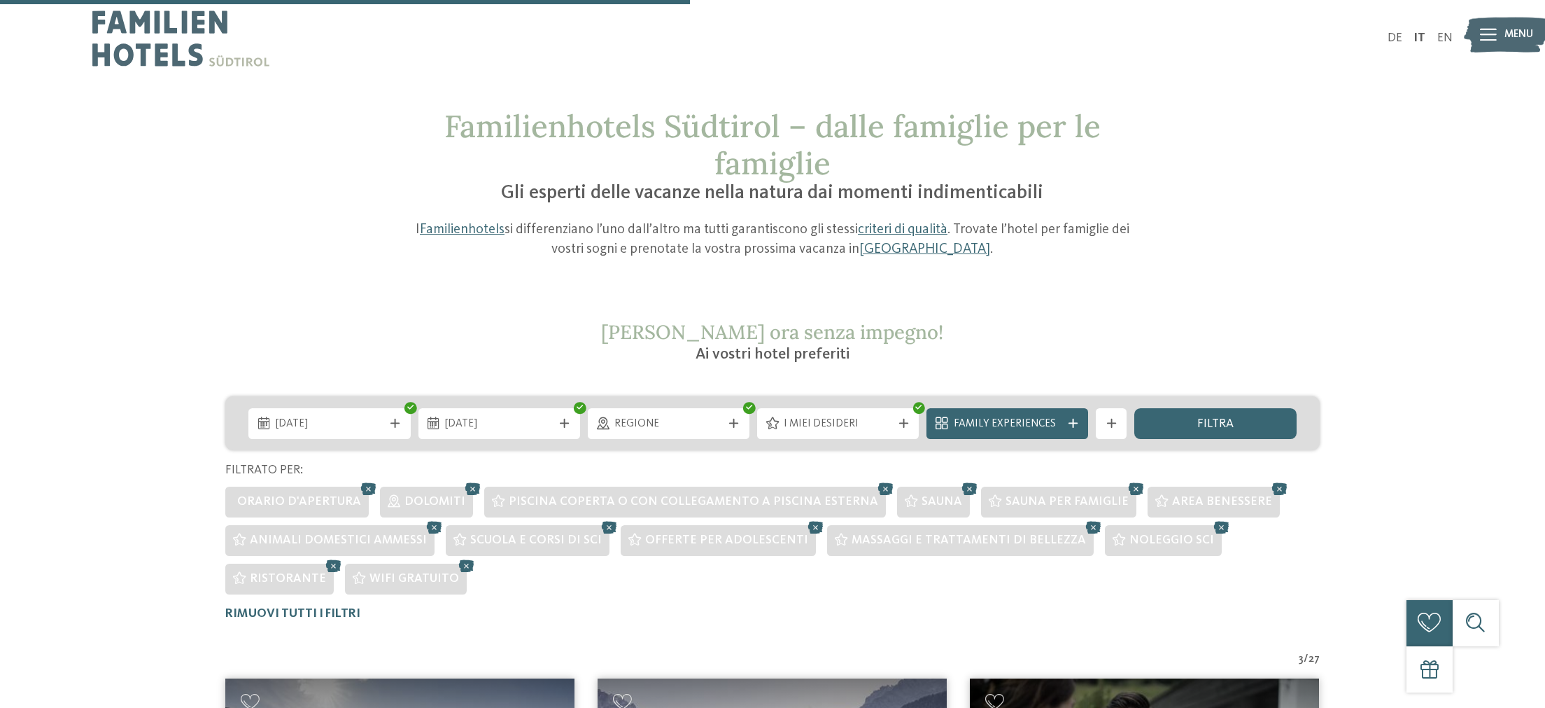
scroll to position [589, 0]
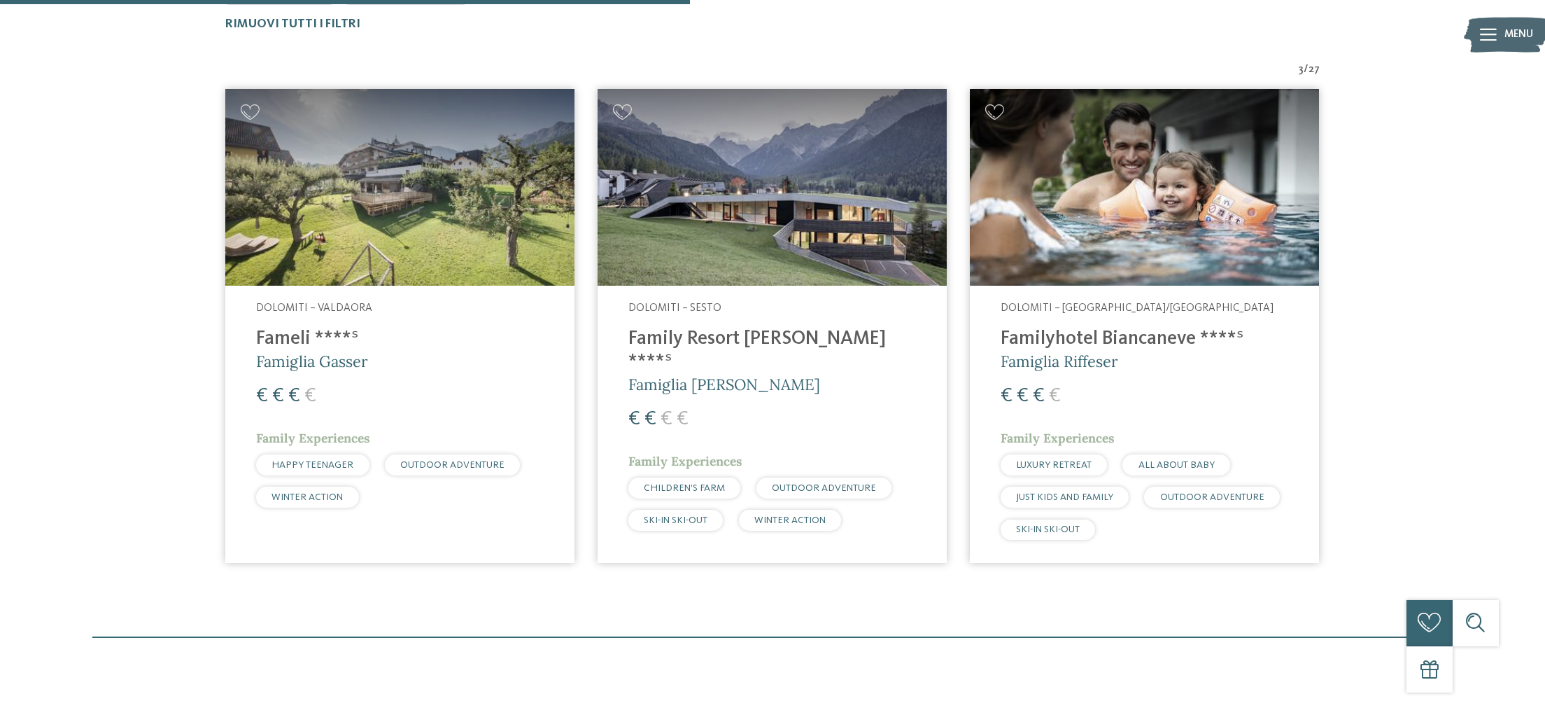
click at [355, 293] on div "Dolomiti – Valdaora Fameli ****ˢ Famiglia Gasser € € € € Family Experiences HAP…" at bounding box center [399, 408] width 349 height 245
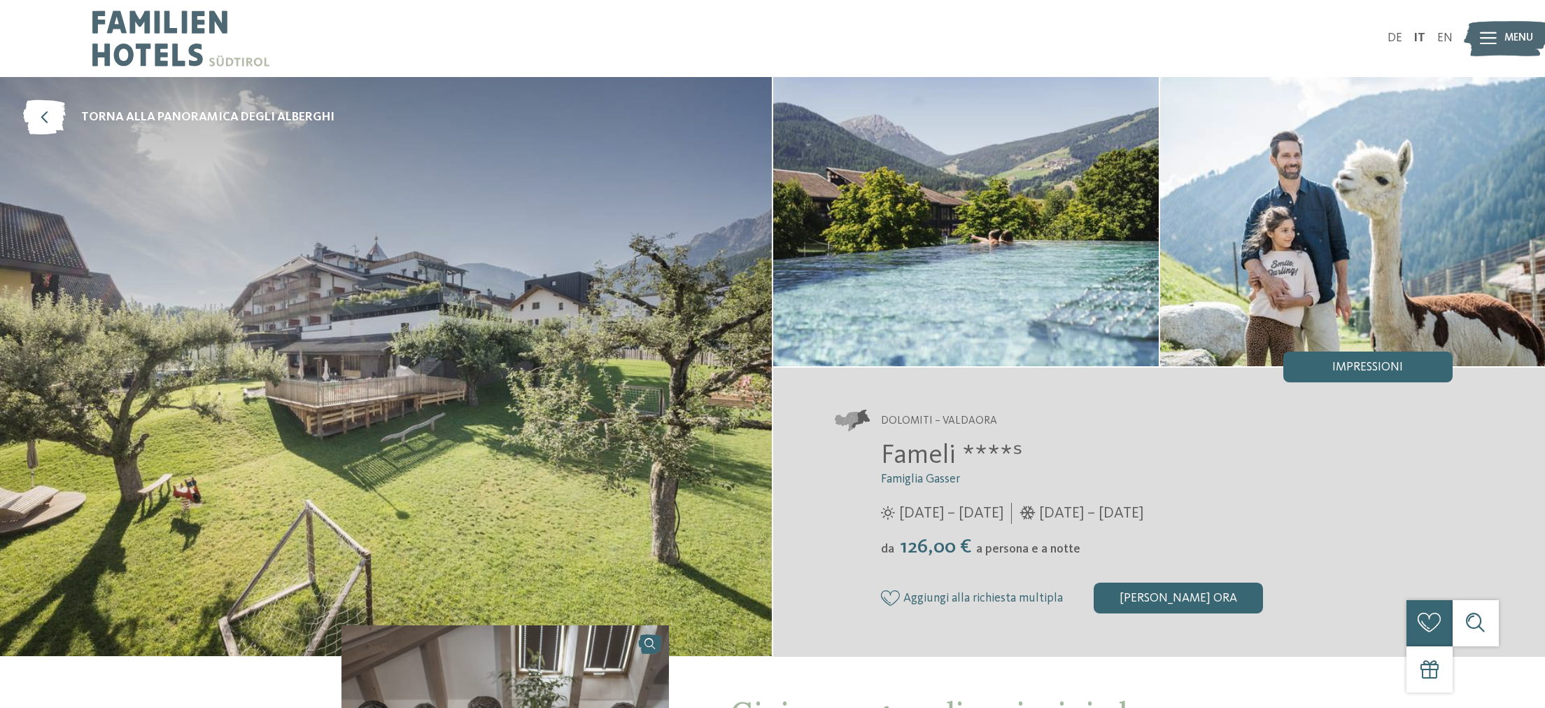
click at [895, 254] on img at bounding box center [966, 221] width 386 height 289
click at [1531, 237] on img at bounding box center [1354, 221] width 386 height 289
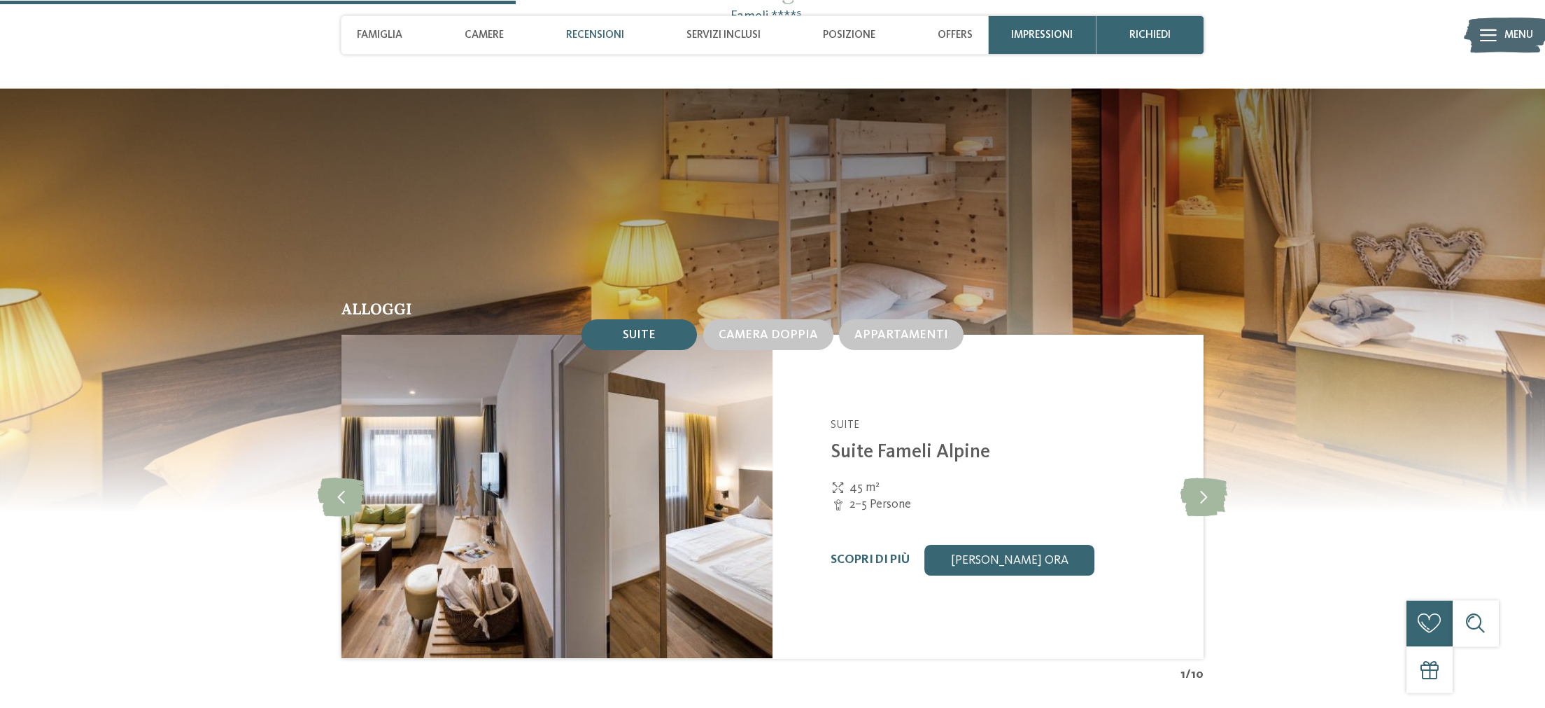
scroll to position [1687, 0]
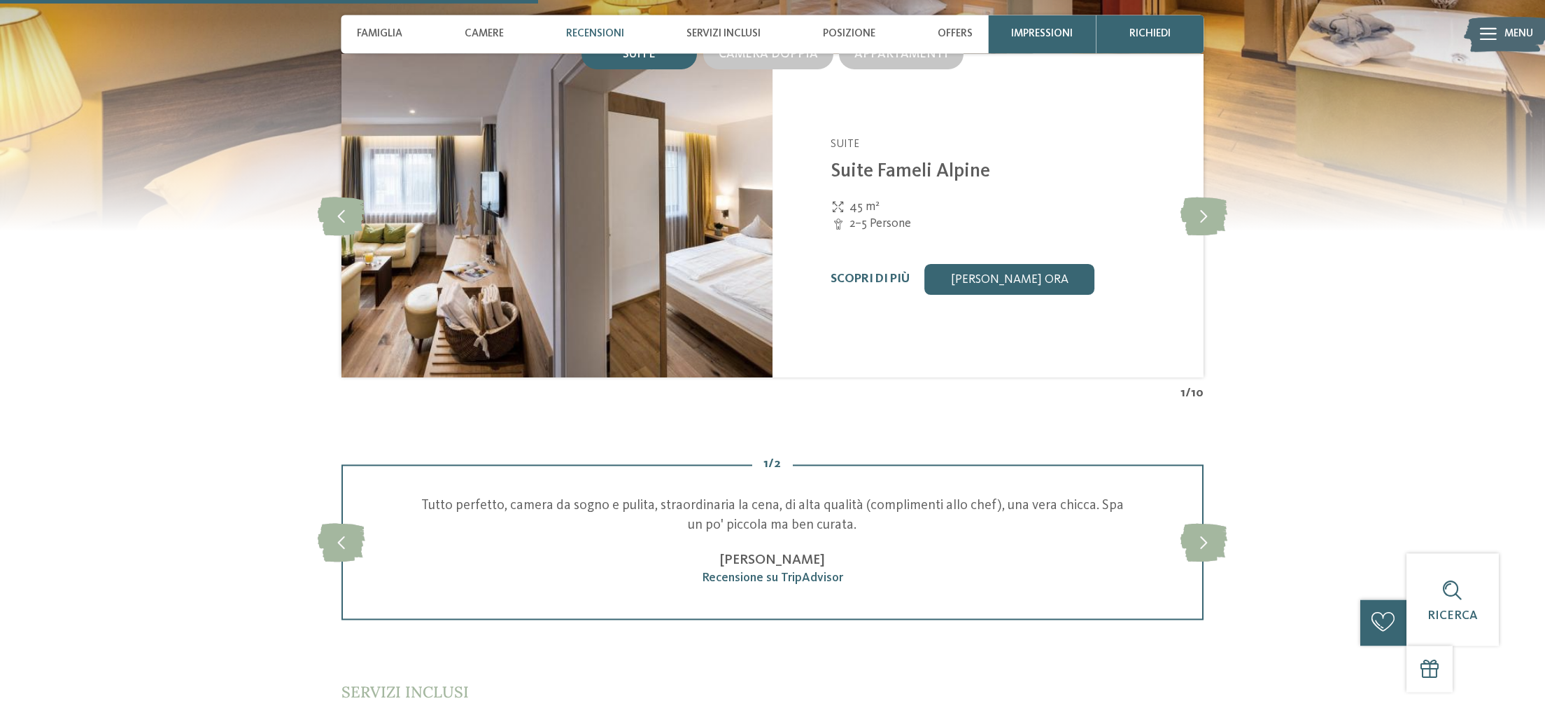
click at [1101, 101] on div "Fameli Valdaora - [GEOGRAPHIC_DATA] Suite Suite Fameli Alpine 45 m² 2–5 Persone…" at bounding box center [988, 216] width 431 height 323
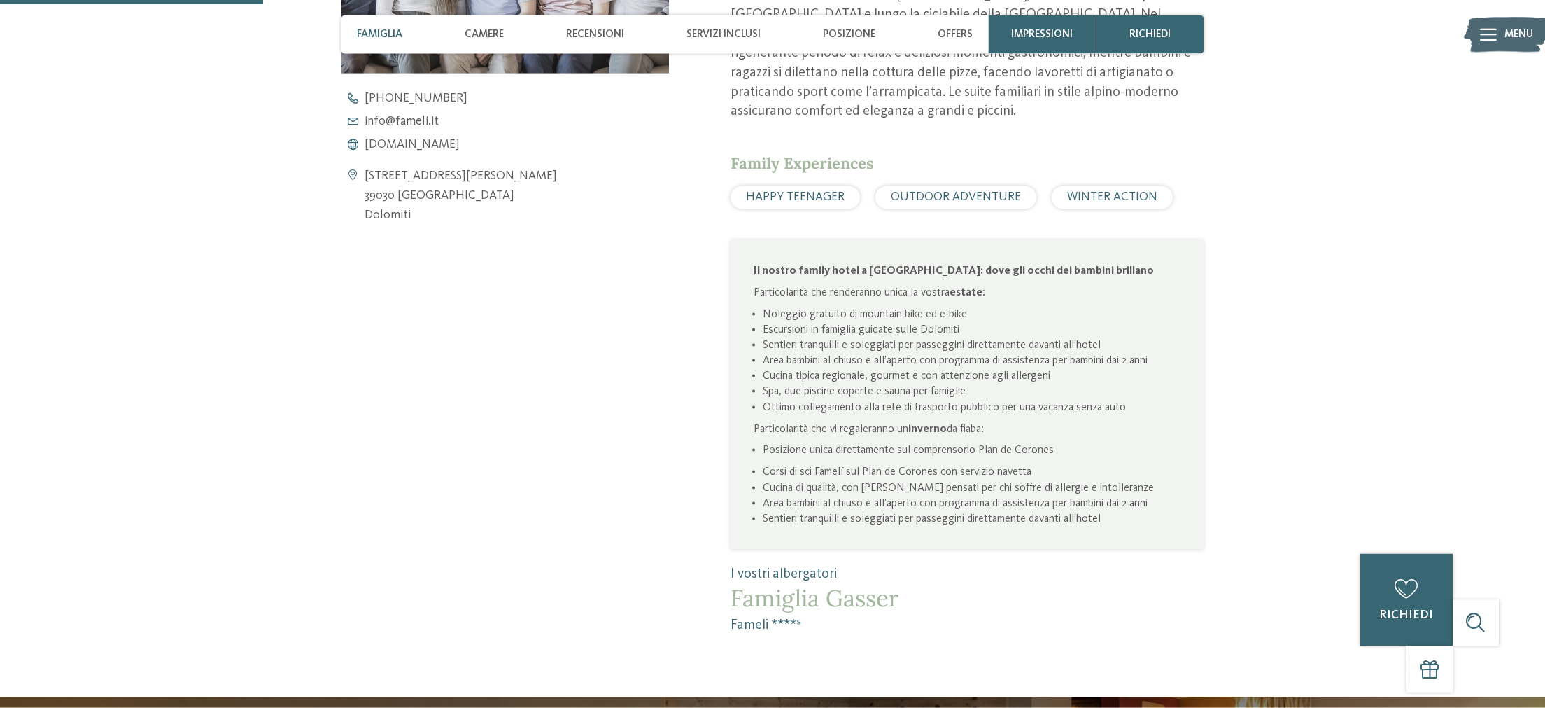
scroll to position [792, 0]
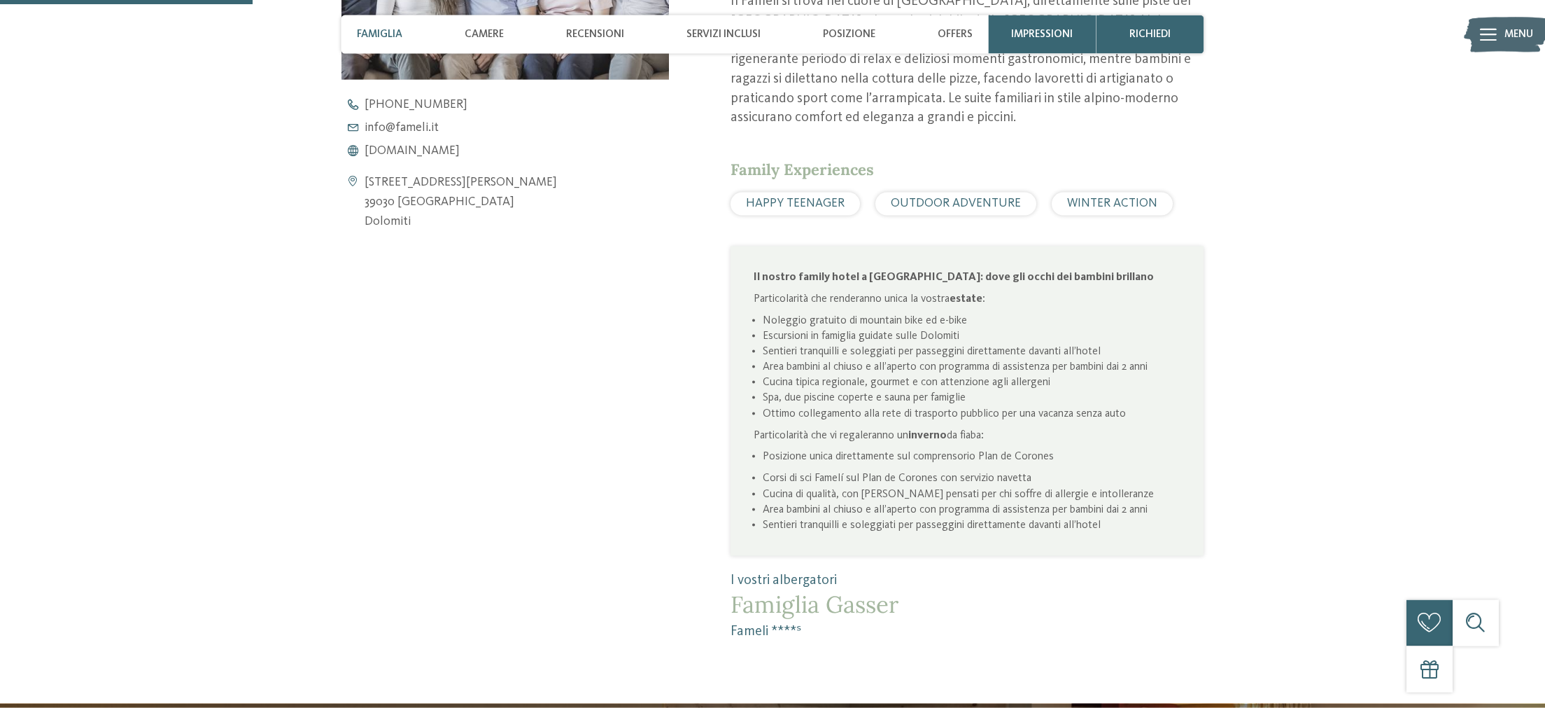
click at [1510, 31] on span "Menu" at bounding box center [1519, 34] width 29 height 15
